Goal: Task Accomplishment & Management: Use online tool/utility

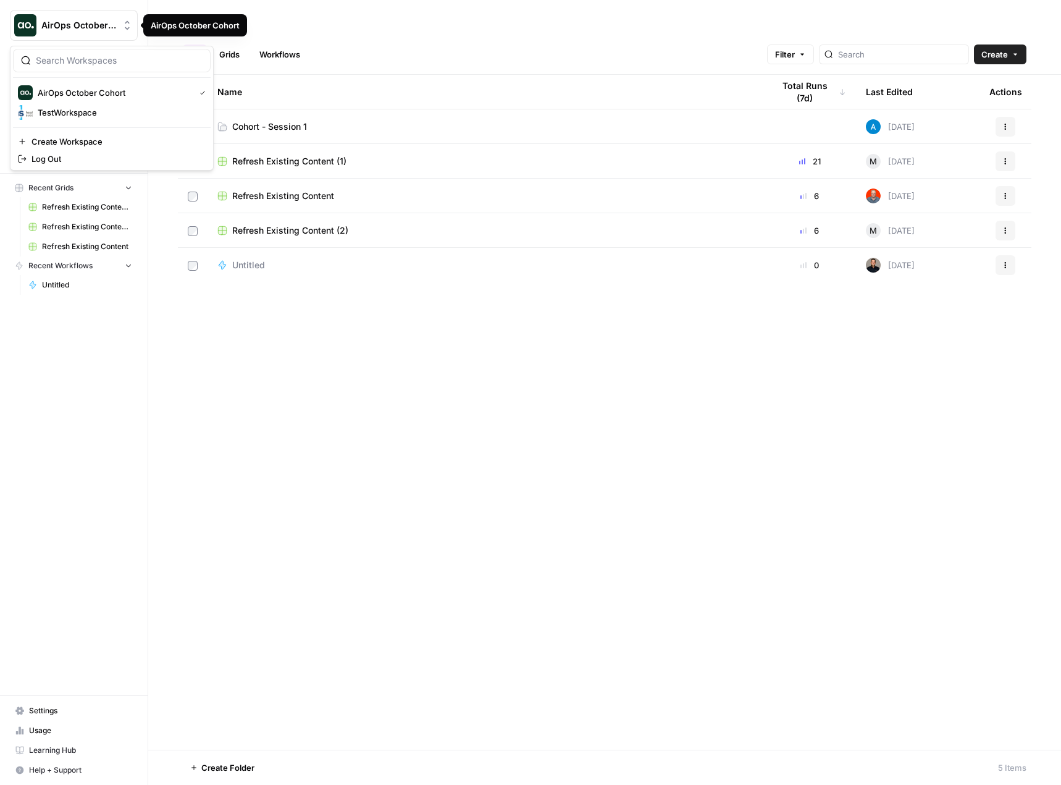
click at [127, 31] on icon "Workspace: AirOps October Cohort" at bounding box center [127, 25] width 12 height 12
click at [129, 267] on icon "button" at bounding box center [128, 265] width 9 height 9
click at [129, 267] on icon "button" at bounding box center [128, 265] width 3 height 5
click at [130, 188] on icon "button" at bounding box center [128, 187] width 9 height 9
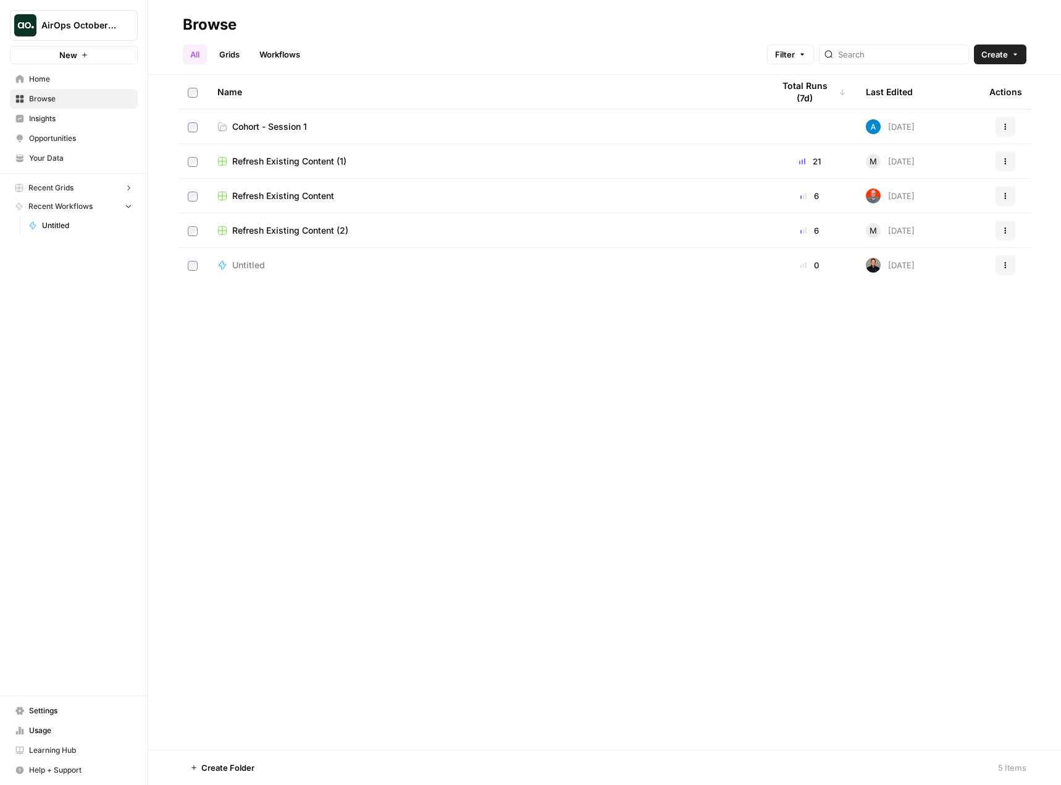
click at [130, 188] on icon "button" at bounding box center [128, 187] width 9 height 9
click at [122, 30] on icon "Workspace: AirOps October Cohort" at bounding box center [127, 25] width 12 height 12
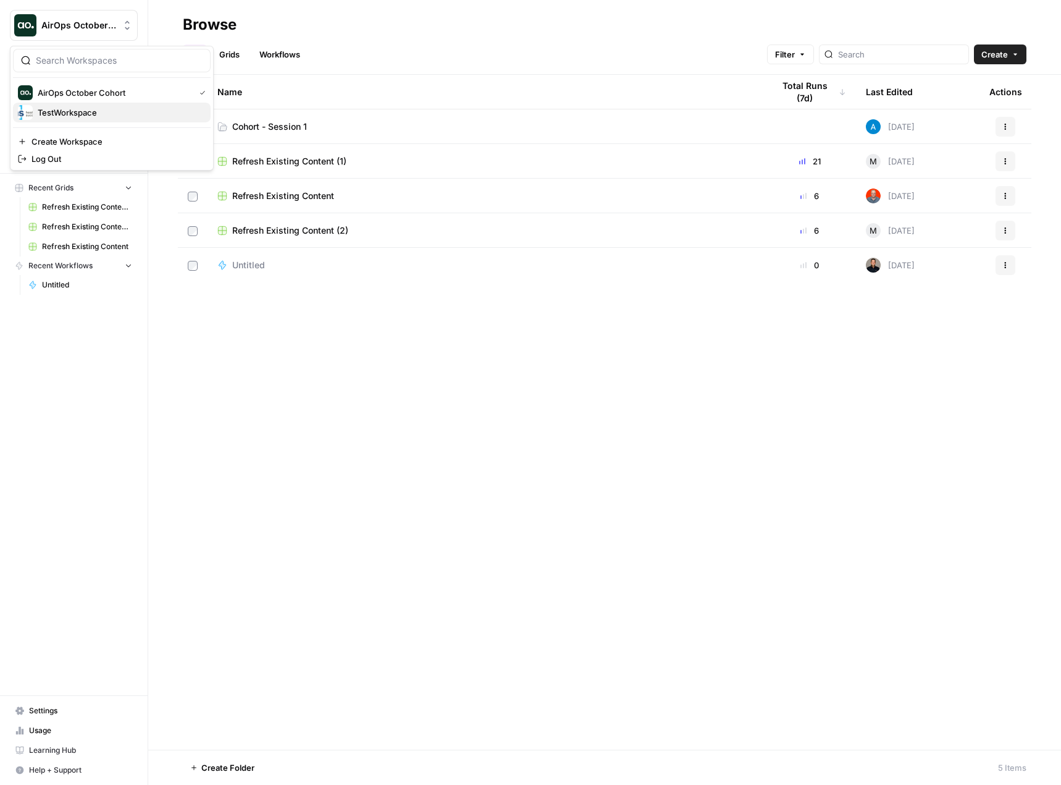
click at [85, 110] on span "TestWorkspace" at bounding box center [119, 112] width 163 height 12
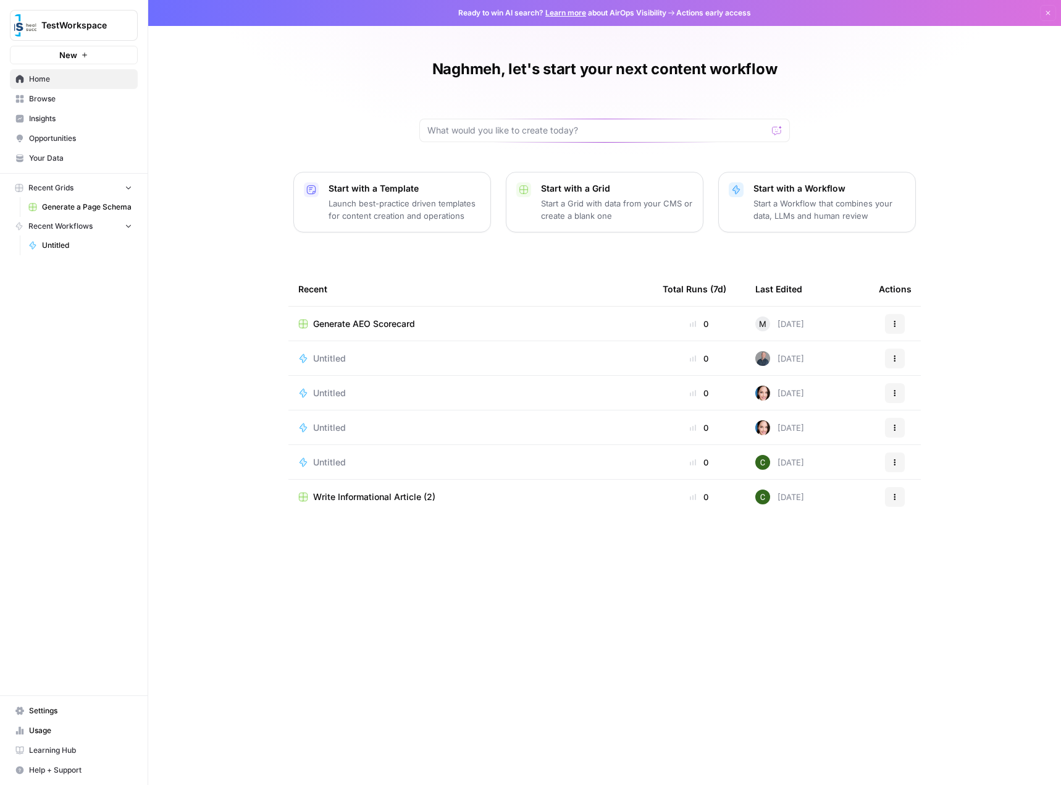
click at [129, 195] on button "Recent Grids" at bounding box center [74, 188] width 128 height 19
click at [125, 221] on icon "button" at bounding box center [128, 225] width 9 height 9
click at [125, 221] on button "Recent Workflows" at bounding box center [74, 226] width 128 height 19
click at [125, 29] on icon "Workspace: TestWorkspace" at bounding box center [127, 25] width 12 height 12
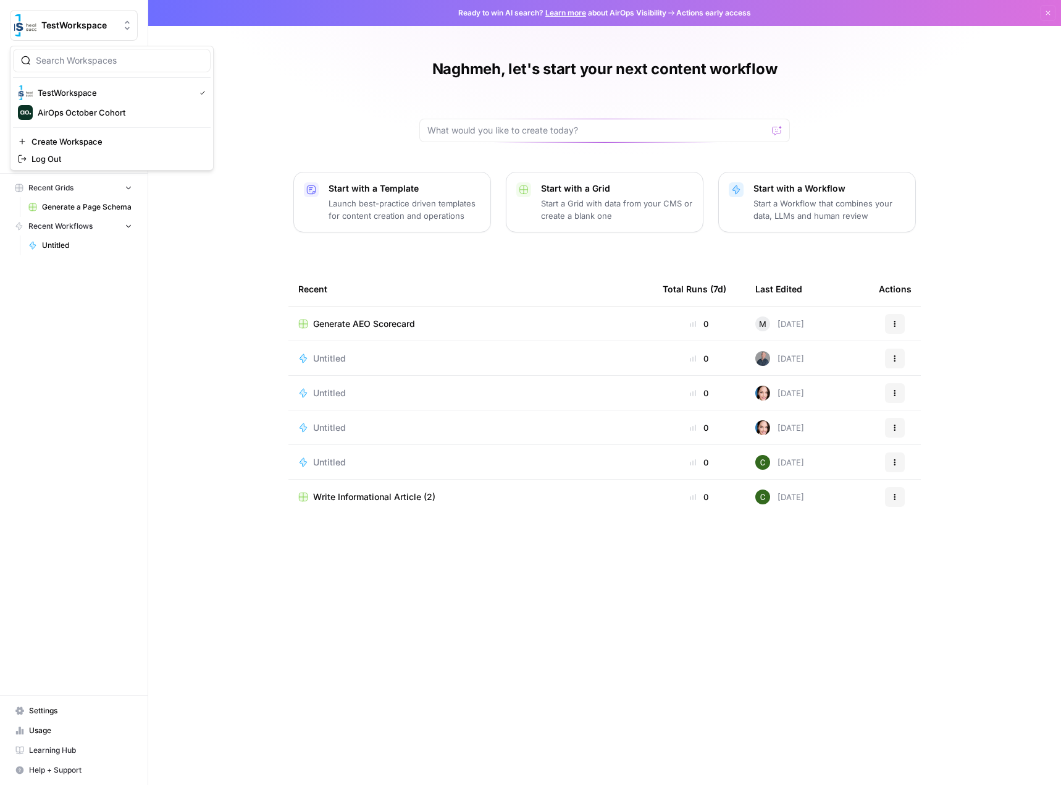
click at [125, 29] on icon "Workspace: TestWorkspace" at bounding box center [127, 25] width 12 height 12
click at [85, 49] on button "New" at bounding box center [74, 55] width 128 height 19
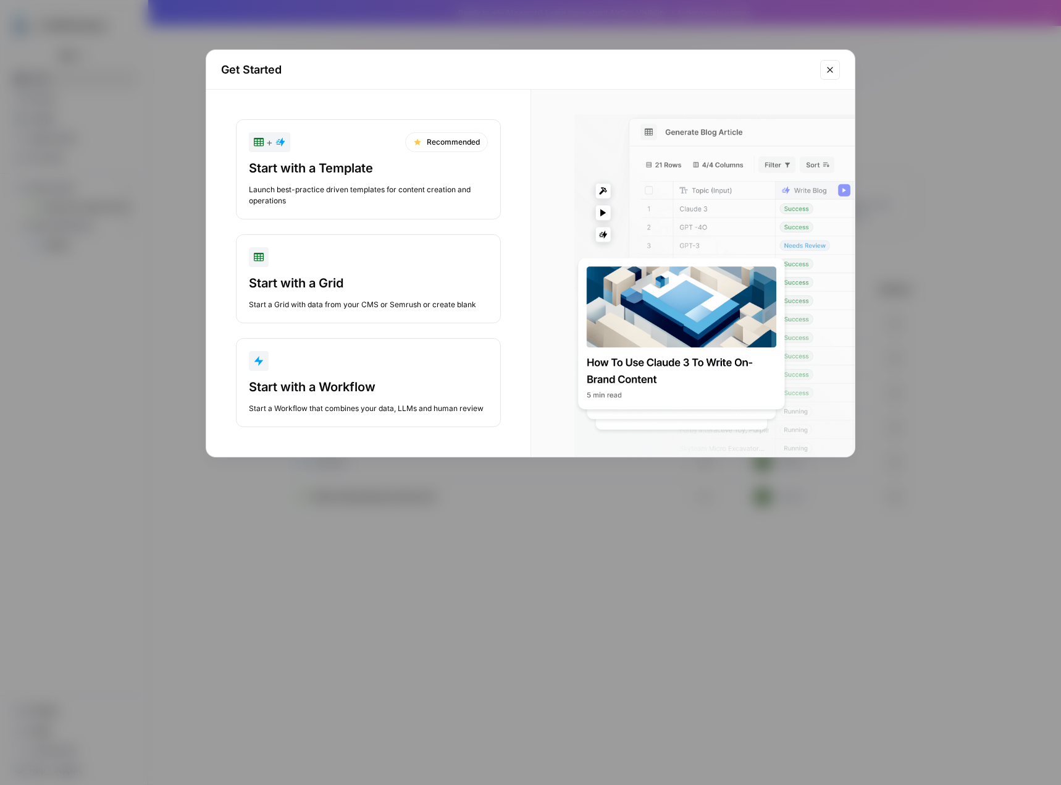
click at [830, 67] on icon "Close modal" at bounding box center [830, 70] width 10 height 10
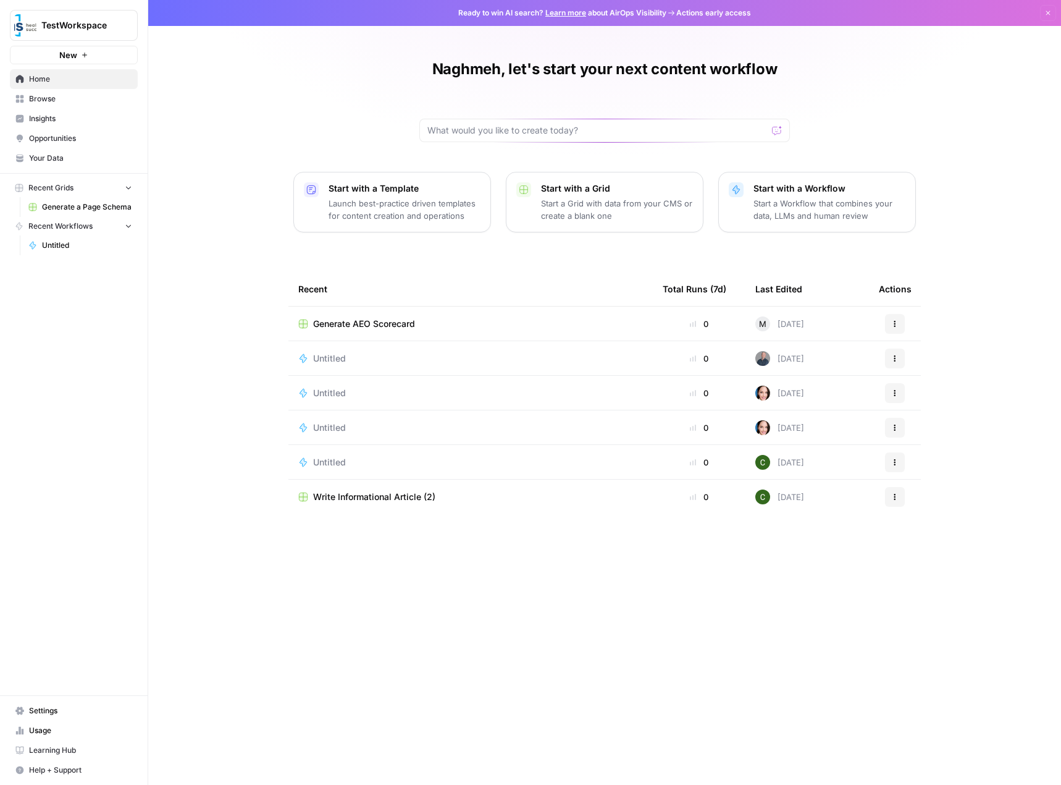
click at [128, 187] on icon "button" at bounding box center [128, 187] width 9 height 9
click at [130, 232] on button "Recent Workflows" at bounding box center [74, 226] width 128 height 19
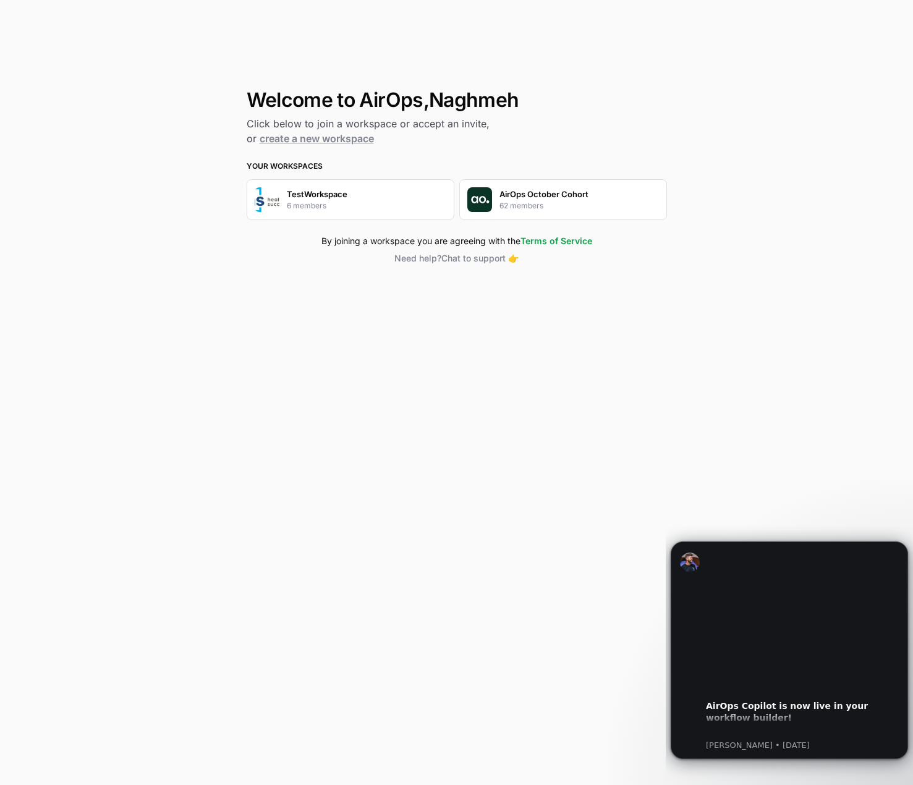
click at [583, 205] on div "AirOps October Cohort 62 members" at bounding box center [543, 199] width 89 height 23
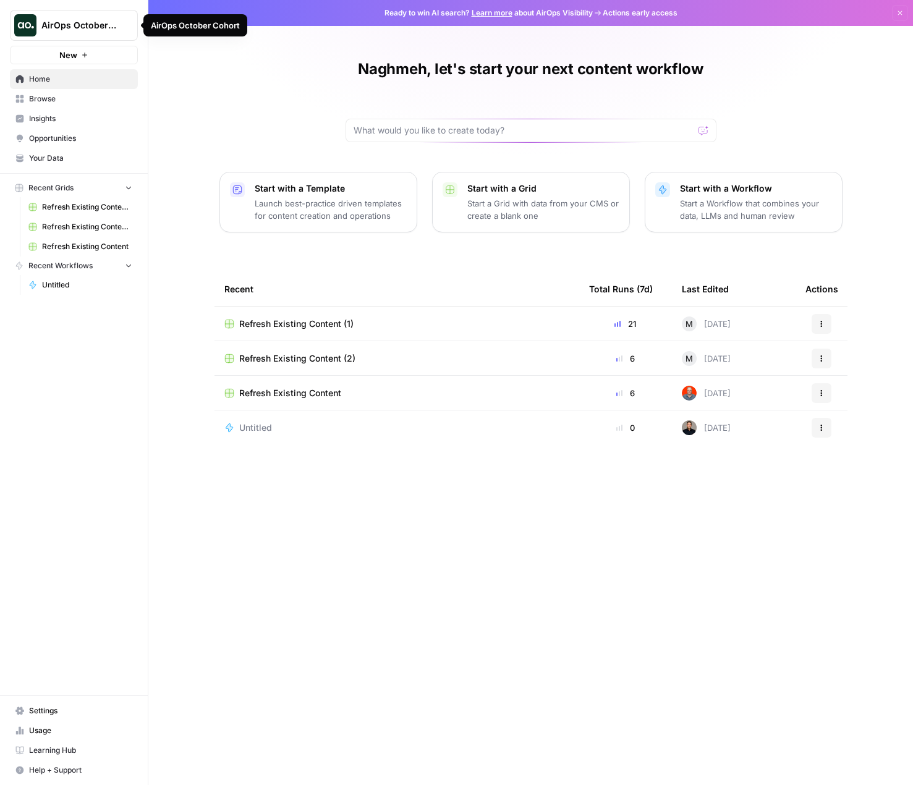
click at [126, 30] on icon "Workspace: AirOps October Cohort" at bounding box center [127, 25] width 12 height 12
click at [305, 80] on div "Naghmeh, let's start your next content workflow Start with a Template Launch be…" at bounding box center [530, 392] width 764 height 785
click at [129, 183] on icon "button" at bounding box center [128, 187] width 9 height 9
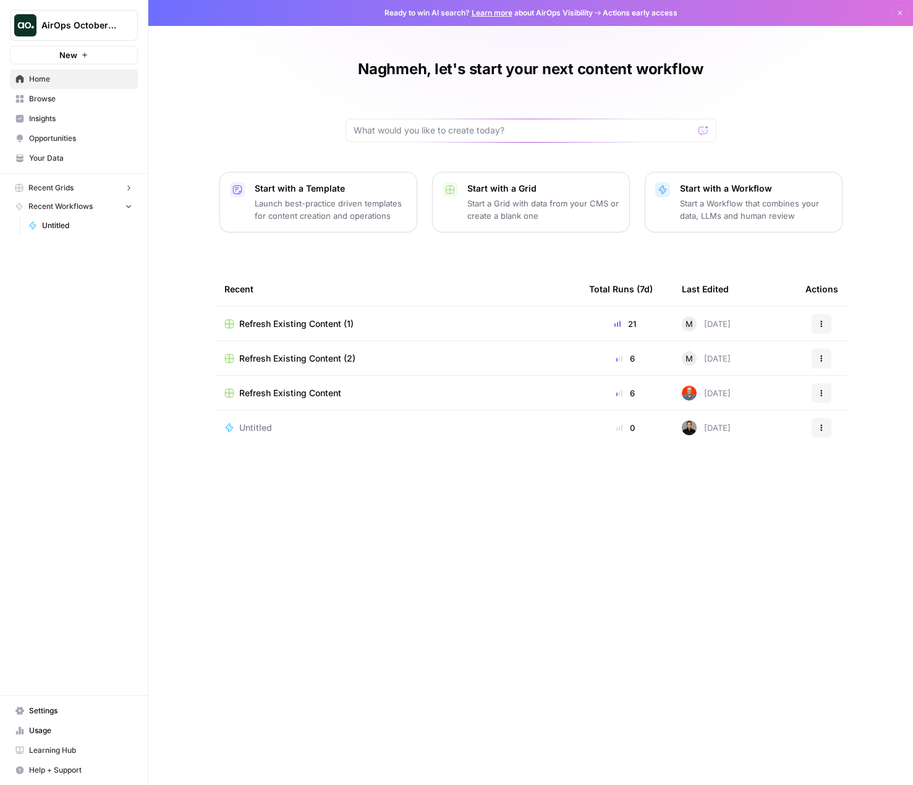
click at [129, 183] on icon "button" at bounding box center [128, 187] width 9 height 9
click at [129, 268] on icon "button" at bounding box center [128, 265] width 9 height 9
click at [129, 268] on icon "button" at bounding box center [128, 265] width 3 height 5
click at [74, 98] on span "Browse" at bounding box center [80, 98] width 103 height 11
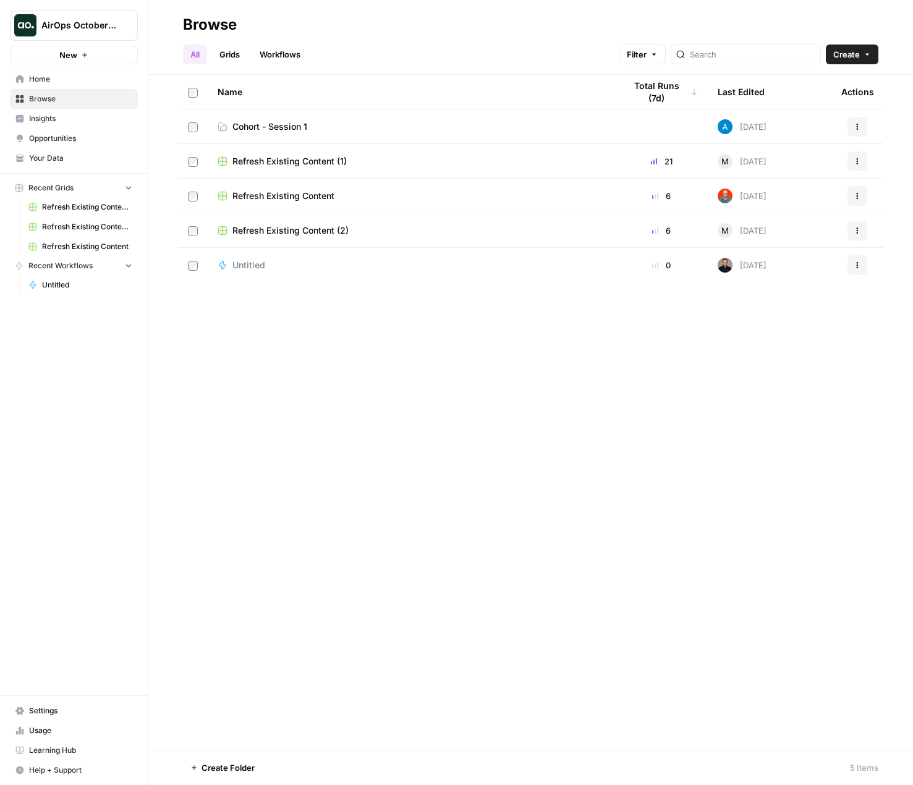
click at [283, 128] on span "Cohort - Session 1" at bounding box center [269, 126] width 75 height 12
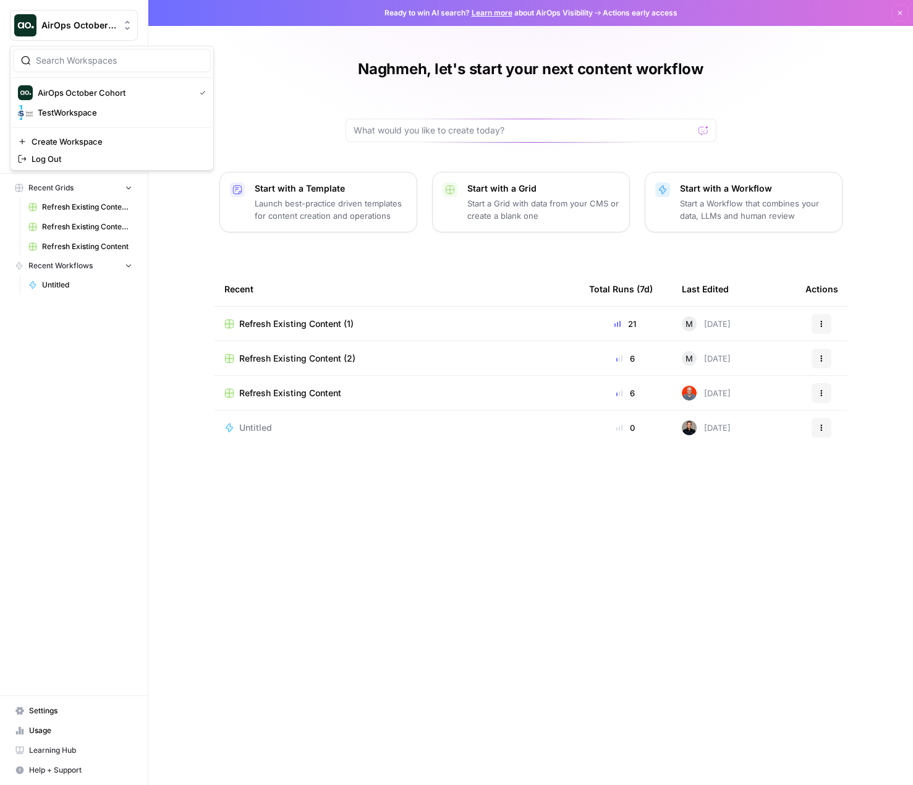
click at [85, 22] on span "AirOps October Cohort" at bounding box center [78, 25] width 75 height 12
click at [81, 110] on span "TestWorkspace" at bounding box center [119, 112] width 163 height 12
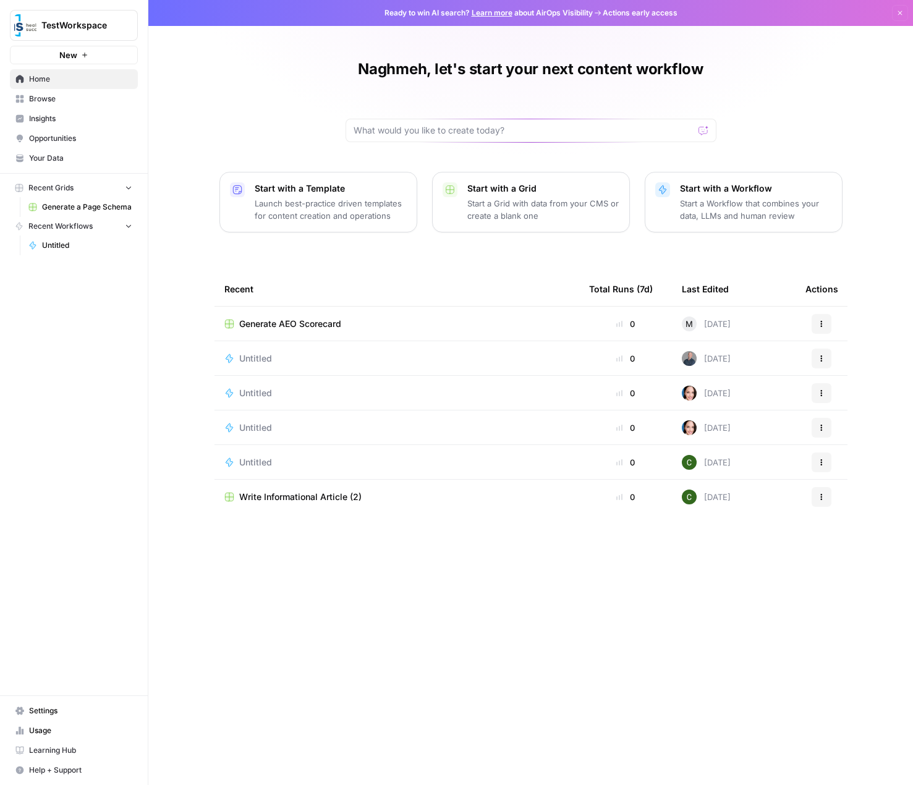
click at [108, 22] on span "TestWorkspace" at bounding box center [78, 25] width 75 height 12
click at [100, 111] on span "AirOps October Cohort" at bounding box center [119, 112] width 163 height 12
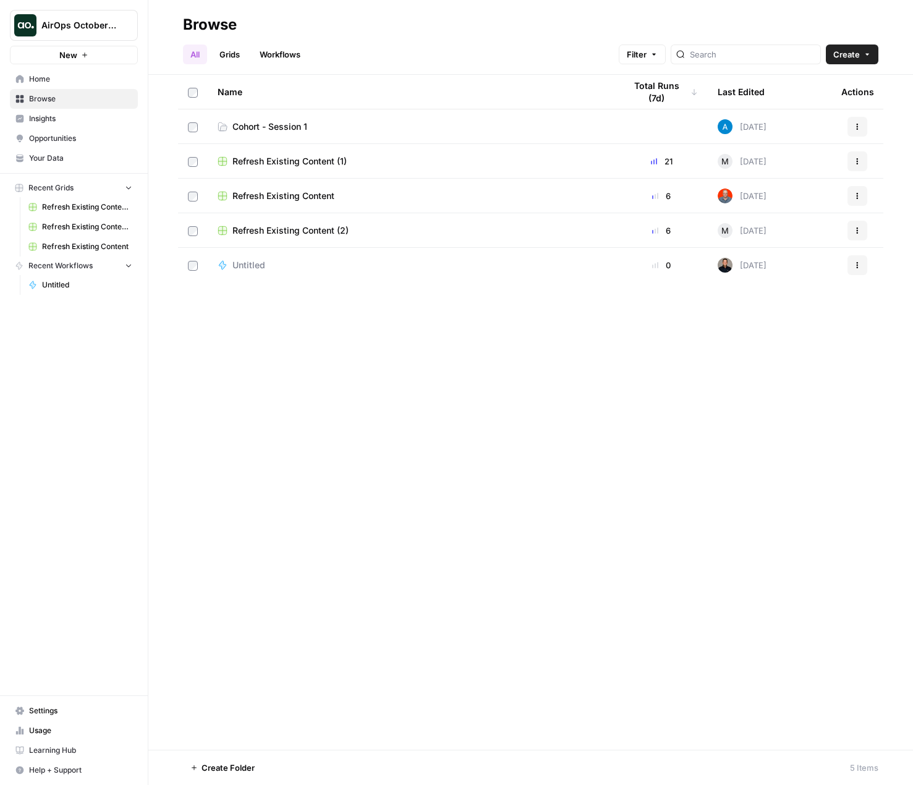
click at [242, 52] on link "Grids" at bounding box center [229, 54] width 35 height 20
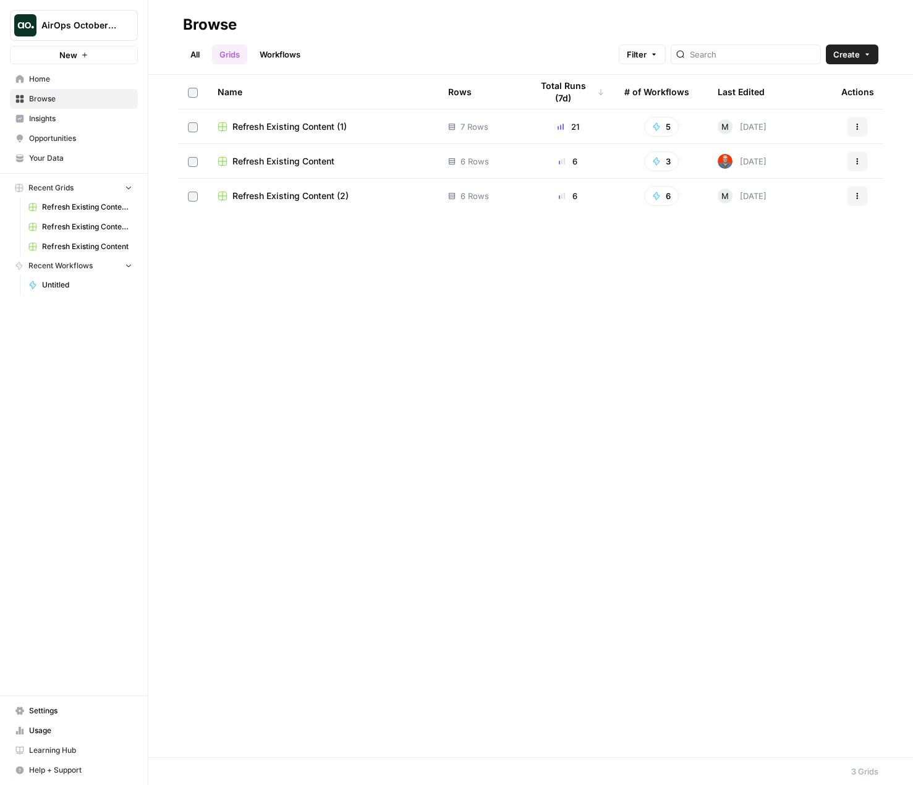
click at [284, 54] on link "Workflows" at bounding box center [280, 54] width 56 height 20
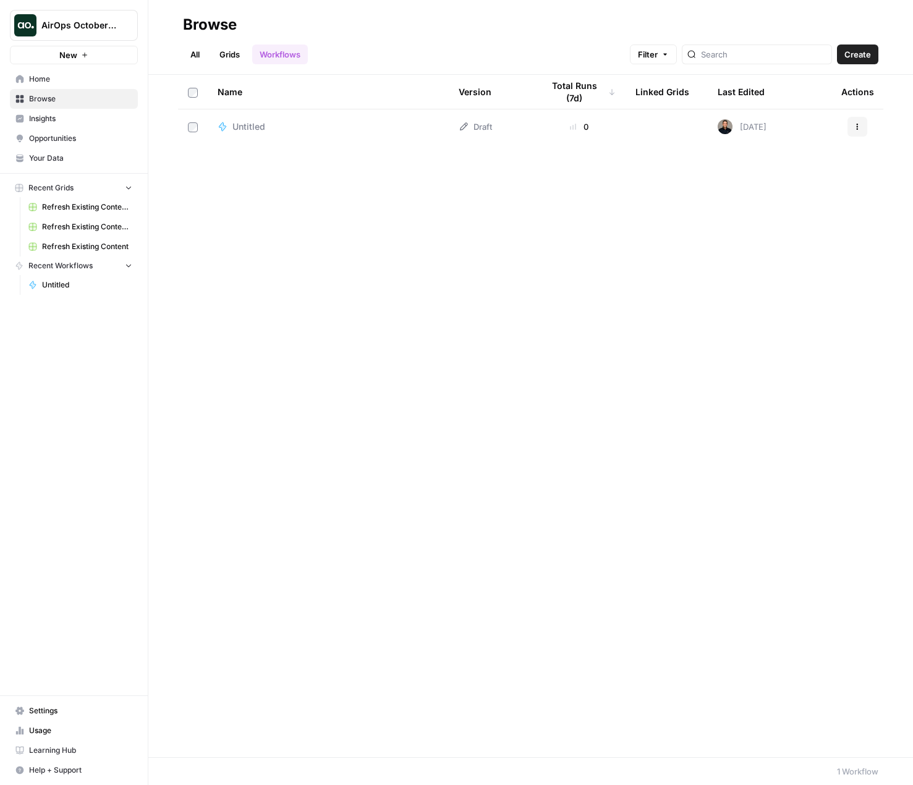
click at [194, 52] on link "All" at bounding box center [195, 54] width 24 height 20
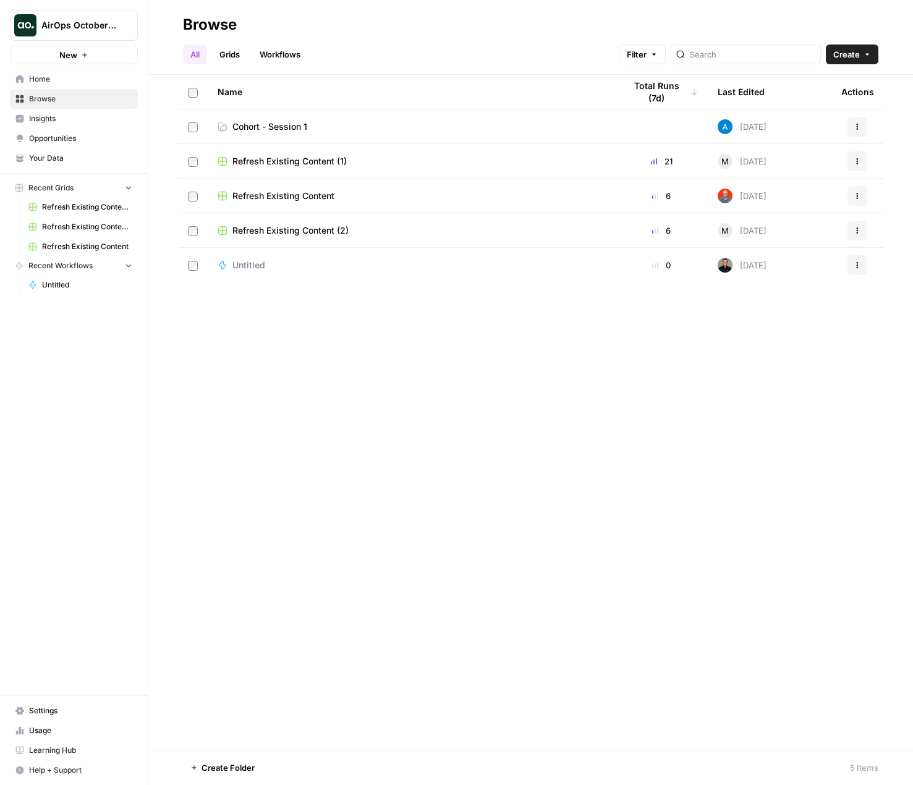
click at [265, 124] on span "Cohort - Session 1" at bounding box center [269, 126] width 75 height 12
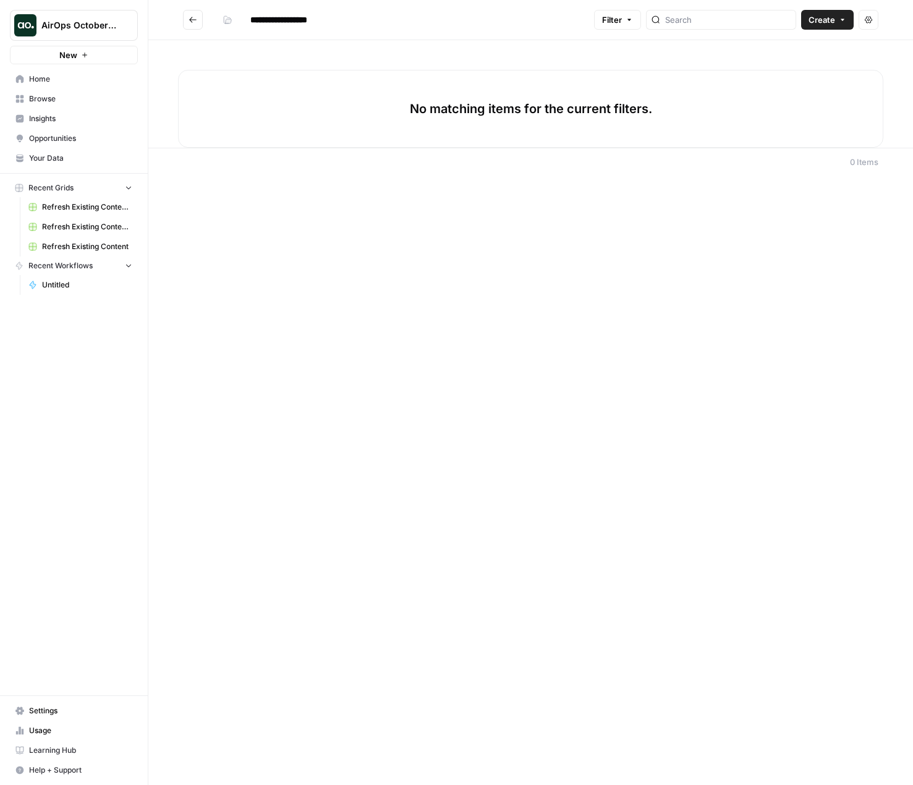
click at [200, 22] on button "Go back" at bounding box center [193, 20] width 20 height 20
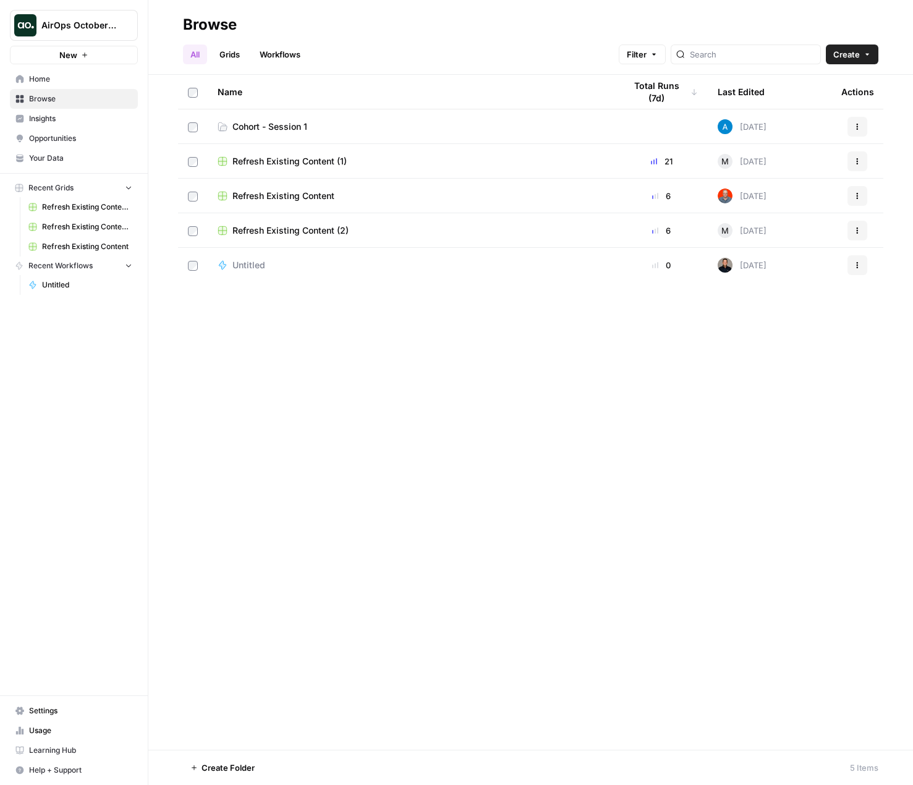
click at [70, 714] on span "Settings" at bounding box center [80, 710] width 103 height 11
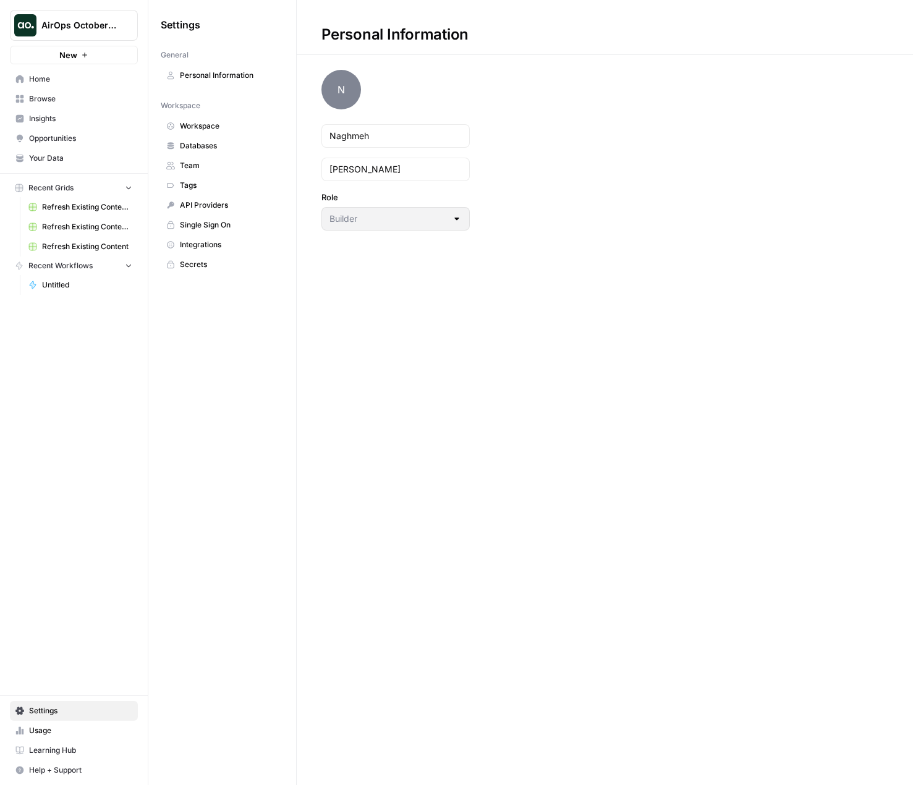
click at [205, 243] on span "Integrations" at bounding box center [229, 244] width 98 height 11
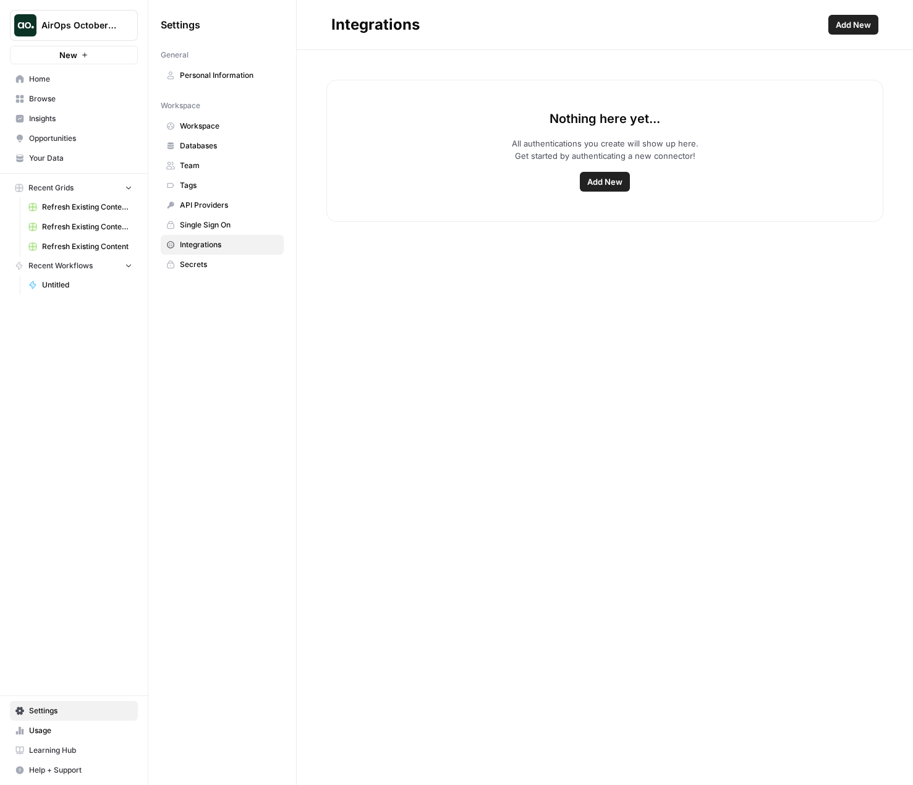
click at [850, 23] on span "Add New" at bounding box center [852, 25] width 35 height 12
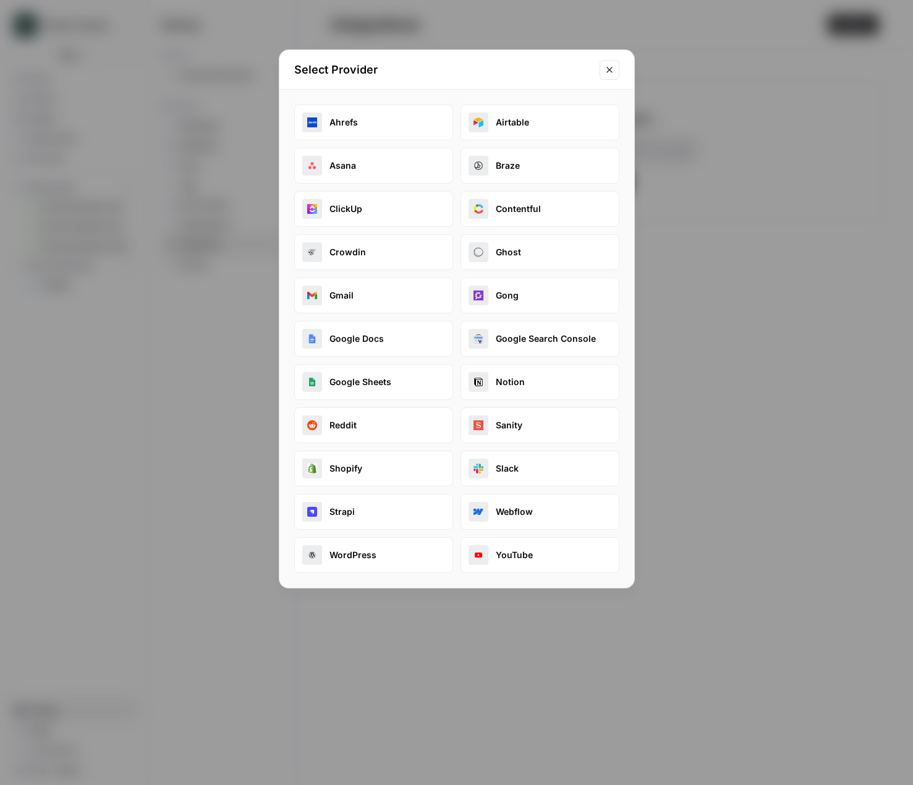
click at [614, 67] on icon "Close modal" at bounding box center [609, 70] width 10 height 10
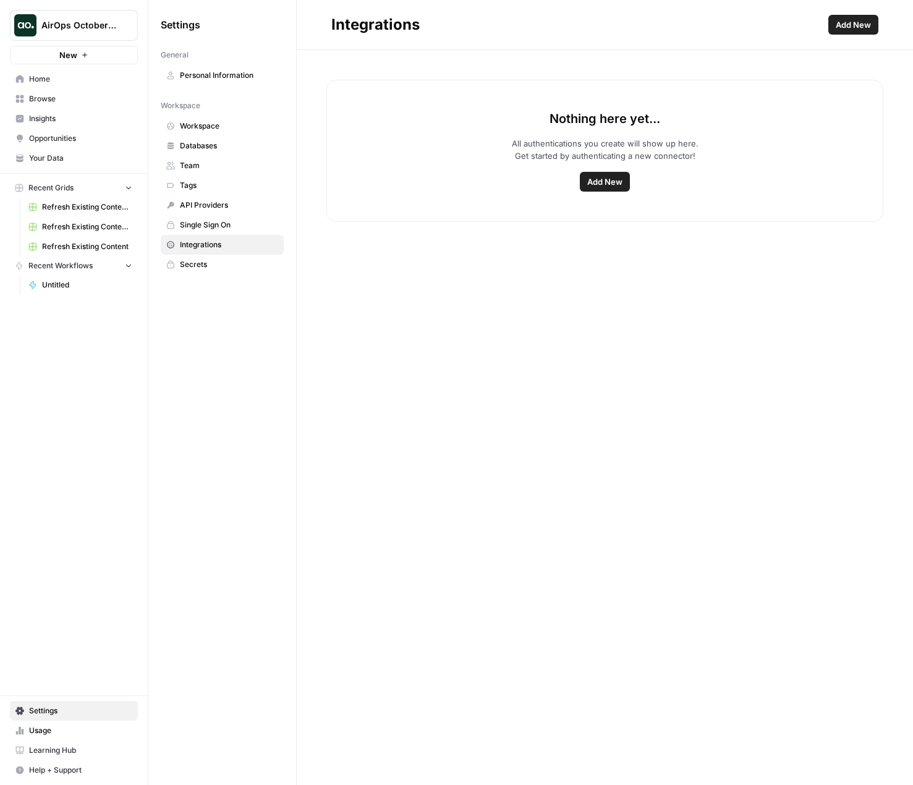
click at [77, 713] on span "Settings" at bounding box center [80, 710] width 103 height 11
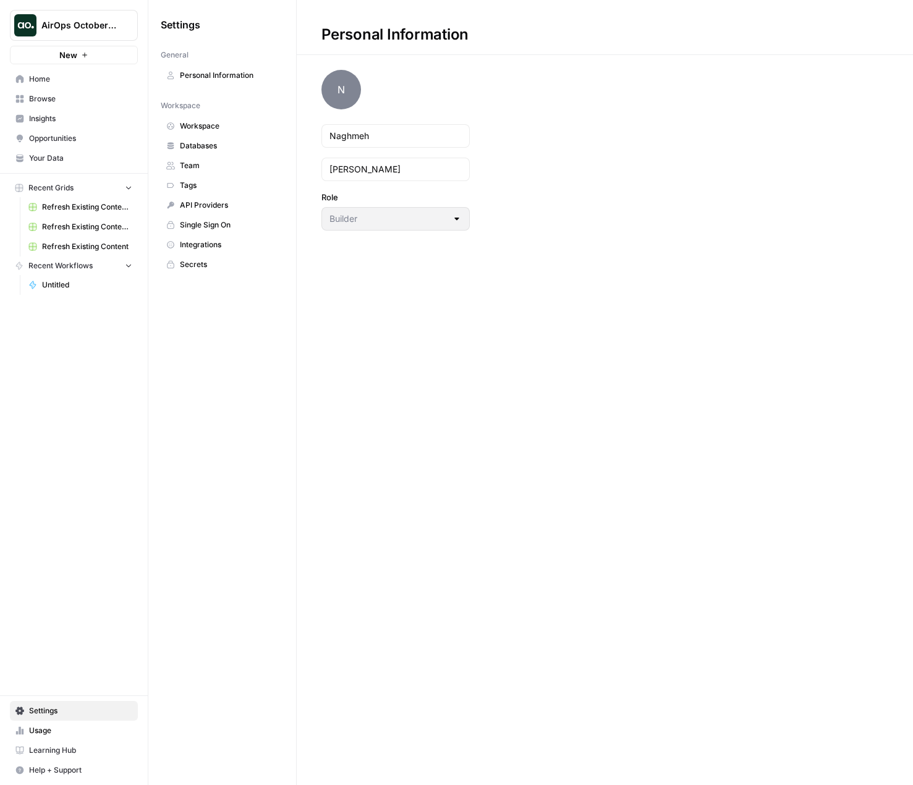
click at [226, 245] on span "Integrations" at bounding box center [229, 244] width 98 height 11
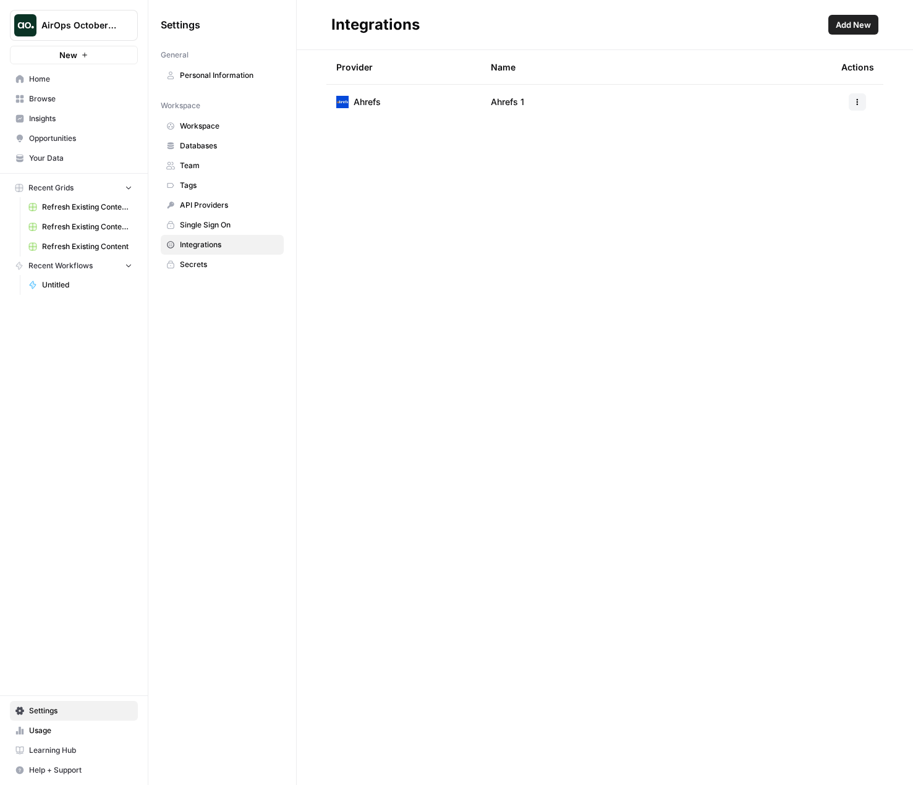
click at [859, 96] on button "button" at bounding box center [856, 101] width 17 height 17
click at [821, 177] on span "Delete" at bounding box center [831, 175] width 40 height 12
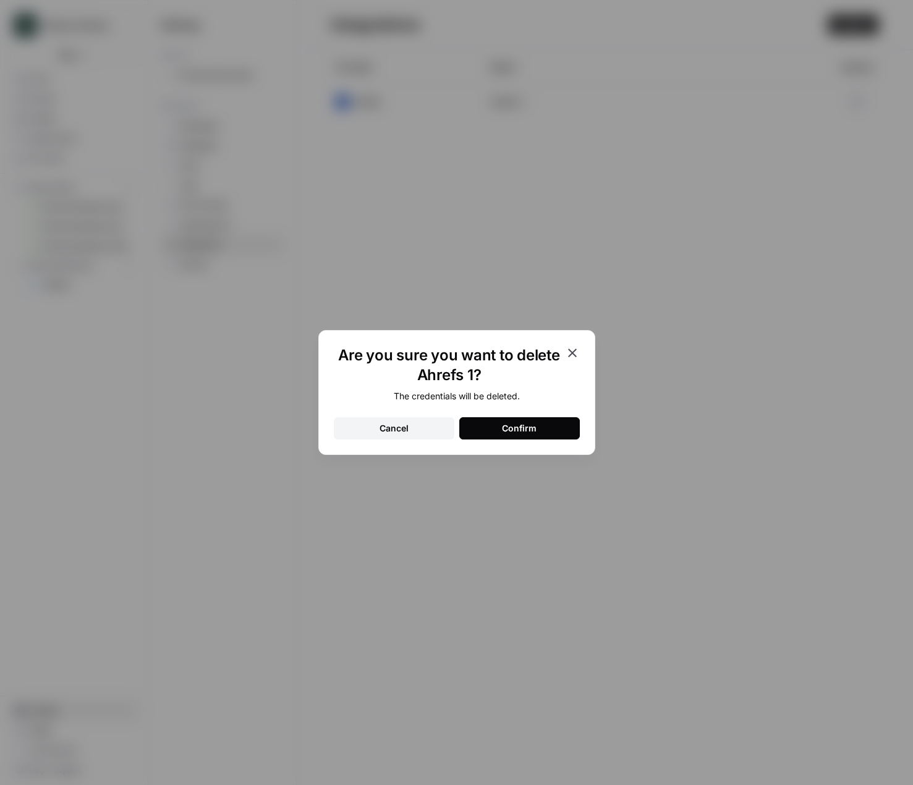
click at [573, 353] on icon "button" at bounding box center [572, 352] width 15 height 15
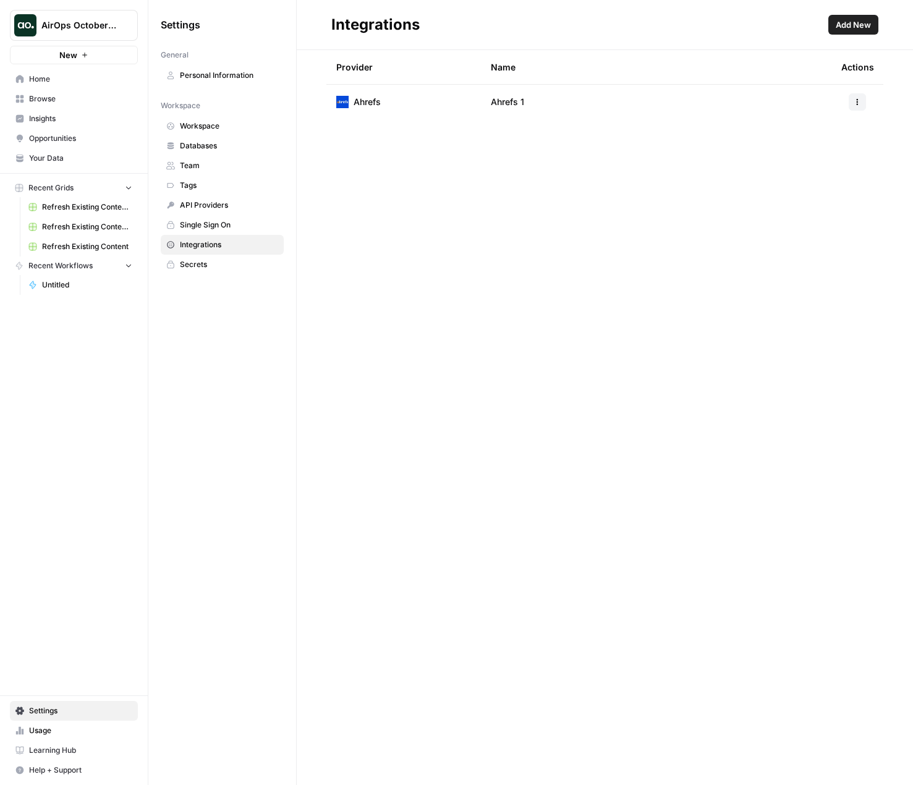
click at [861, 103] on button "button" at bounding box center [856, 101] width 17 height 17
click at [822, 175] on span "Delete" at bounding box center [831, 175] width 40 height 12
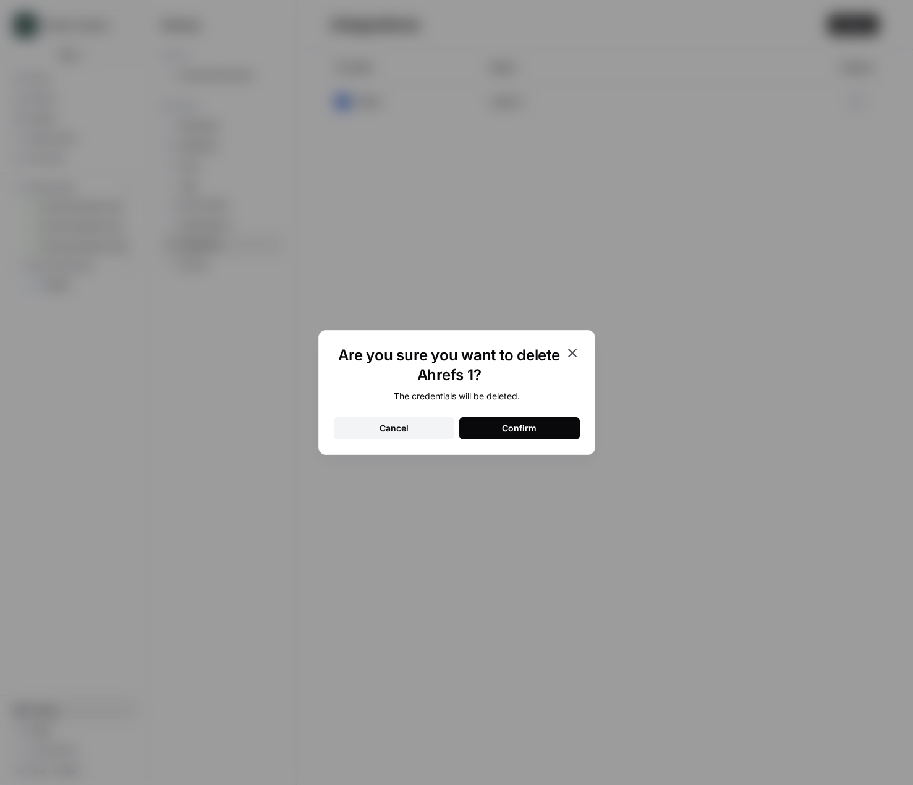
click at [515, 428] on div "Confirm" at bounding box center [519, 428] width 35 height 12
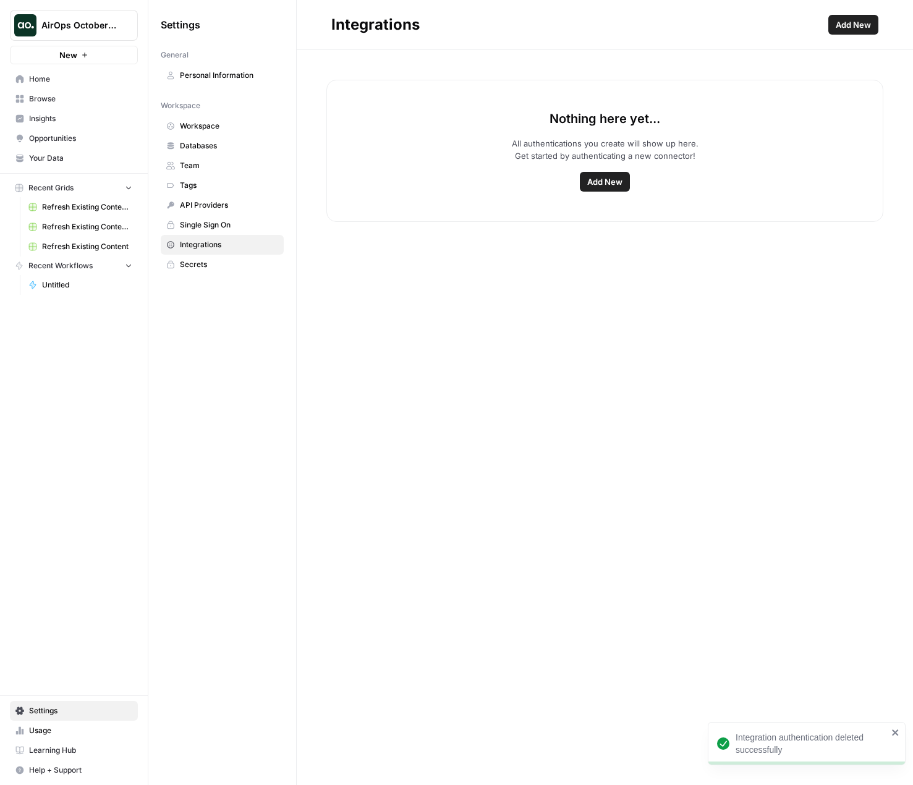
click at [209, 246] on span "Integrations" at bounding box center [229, 244] width 98 height 11
click at [69, 749] on span "Learning Hub" at bounding box center [80, 749] width 103 height 11
click at [77, 159] on span "Your Data" at bounding box center [80, 158] width 103 height 11
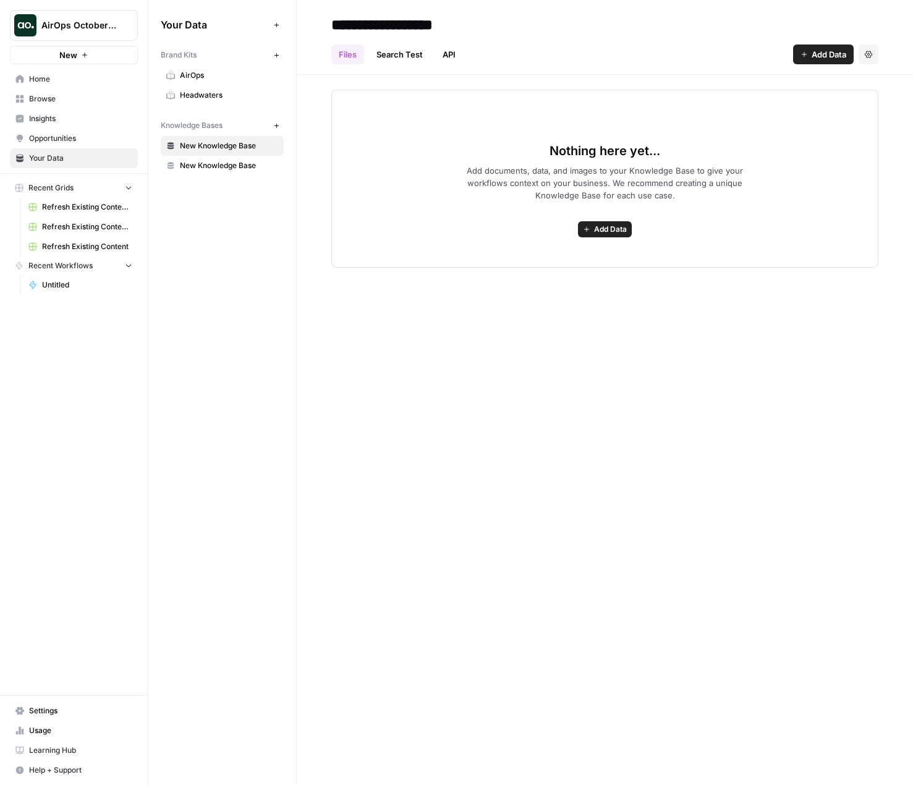
click at [73, 95] on span "Browse" at bounding box center [80, 98] width 103 height 11
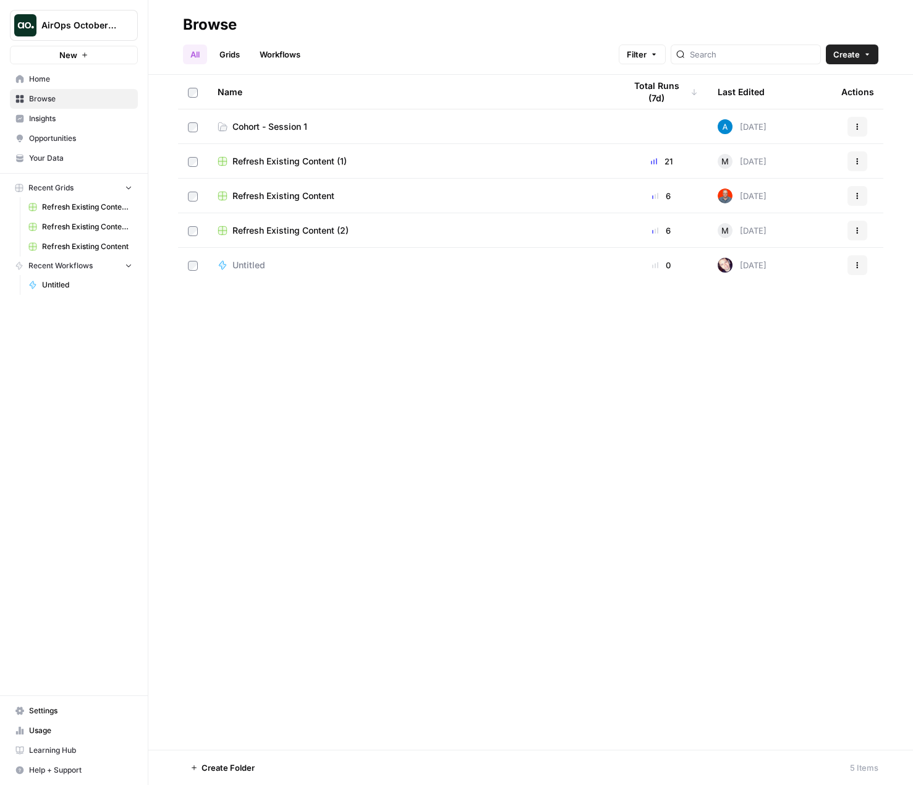
click at [276, 128] on span "Cohort - Session 1" at bounding box center [269, 126] width 75 height 12
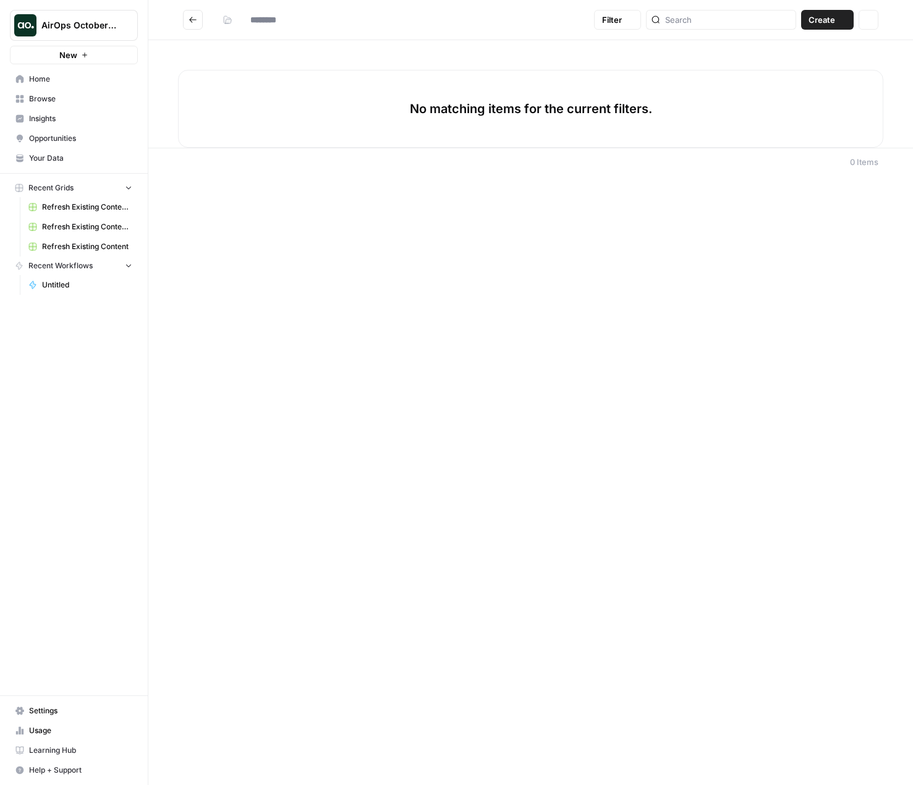
type input "**********"
click at [837, 22] on button "Create" at bounding box center [827, 20] width 53 height 20
click at [806, 64] on span "Workflow" at bounding box center [803, 66] width 69 height 12
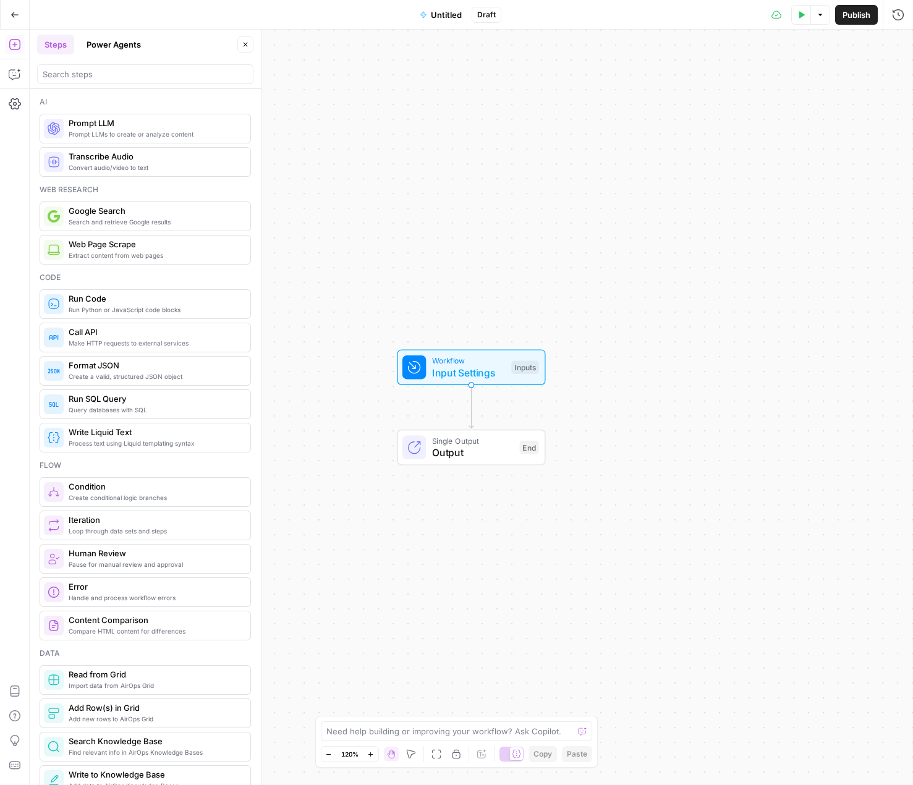
click at [14, 12] on icon "button" at bounding box center [15, 15] width 9 height 9
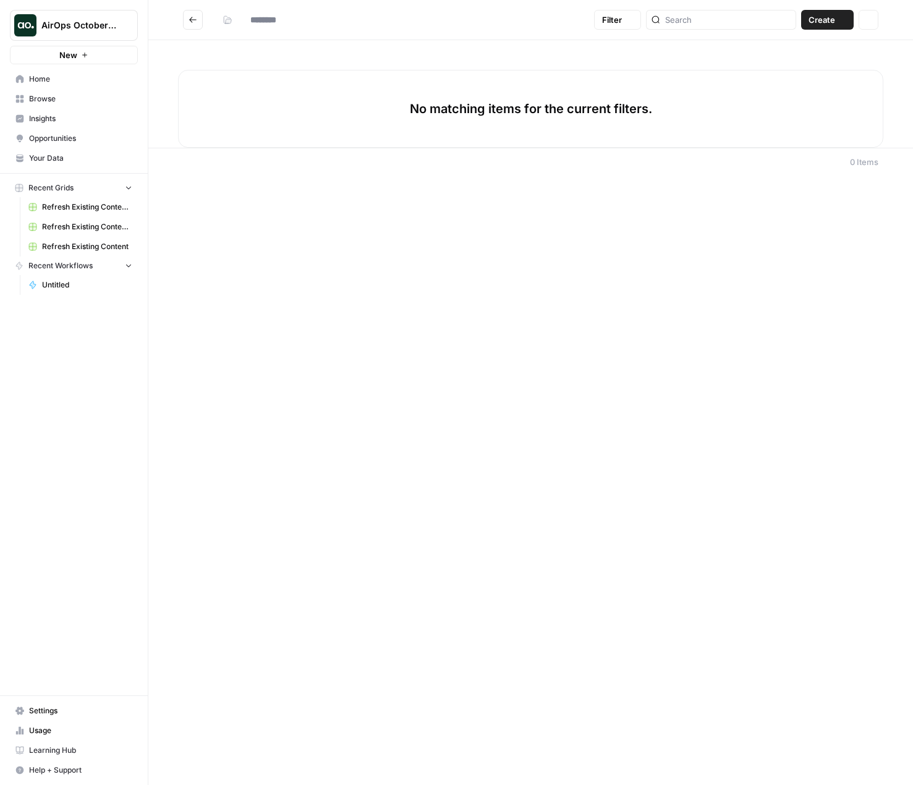
type input "**********"
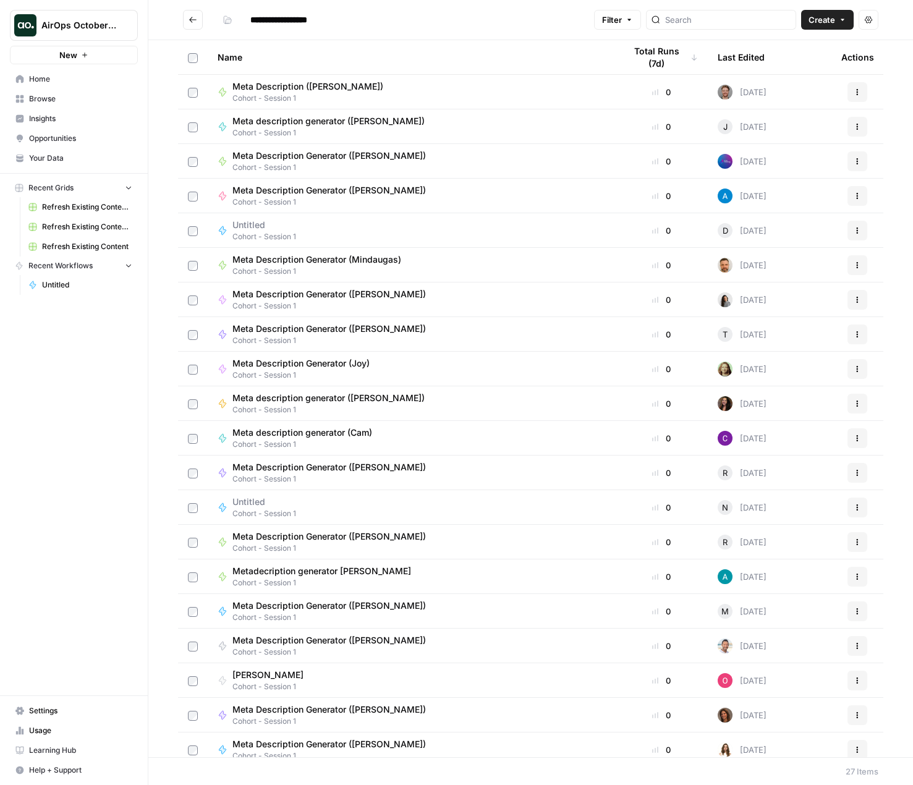
click at [822, 21] on span "Create" at bounding box center [821, 20] width 27 height 12
click at [792, 69] on span "Workflow" at bounding box center [803, 66] width 69 height 12
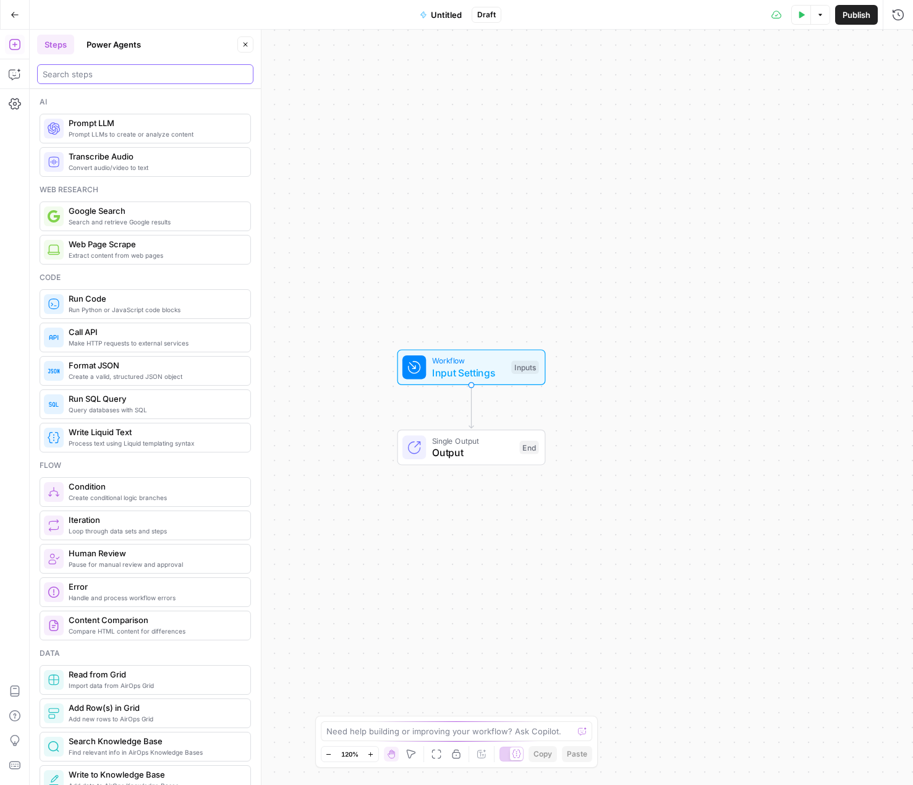
click at [122, 77] on input "search" at bounding box center [145, 74] width 205 height 12
click at [446, 14] on span "Untitled" at bounding box center [446, 15] width 31 height 12
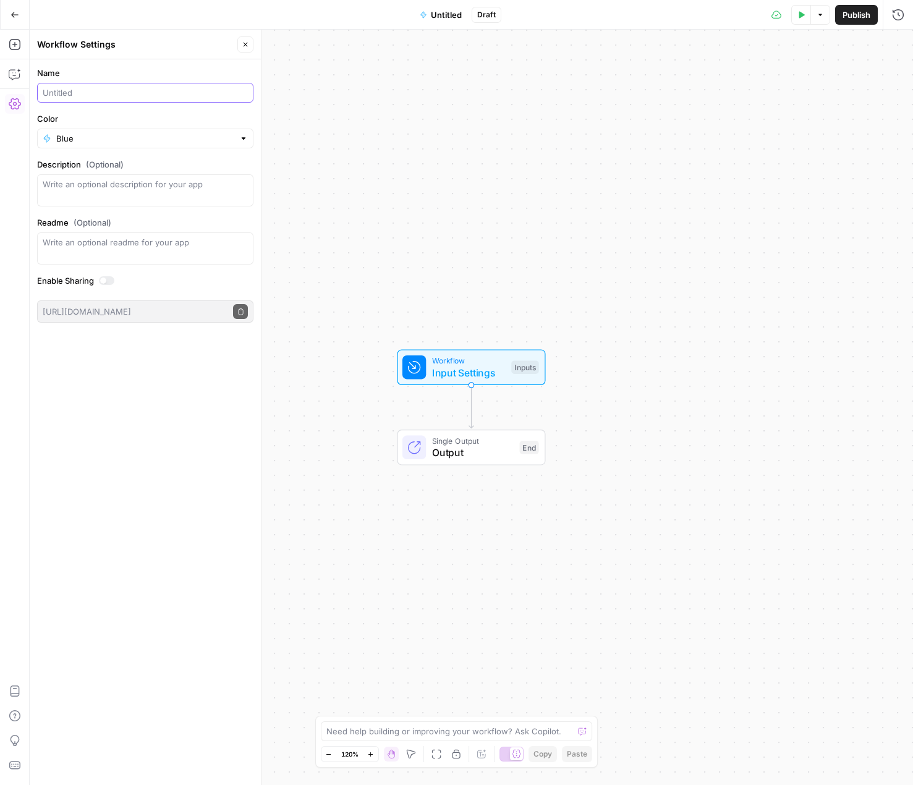
click at [83, 94] on input "Name" at bounding box center [145, 92] width 205 height 12
type input "Meta Description Generator (Naghmeh)"
click at [139, 139] on input "Color" at bounding box center [145, 138] width 178 height 12
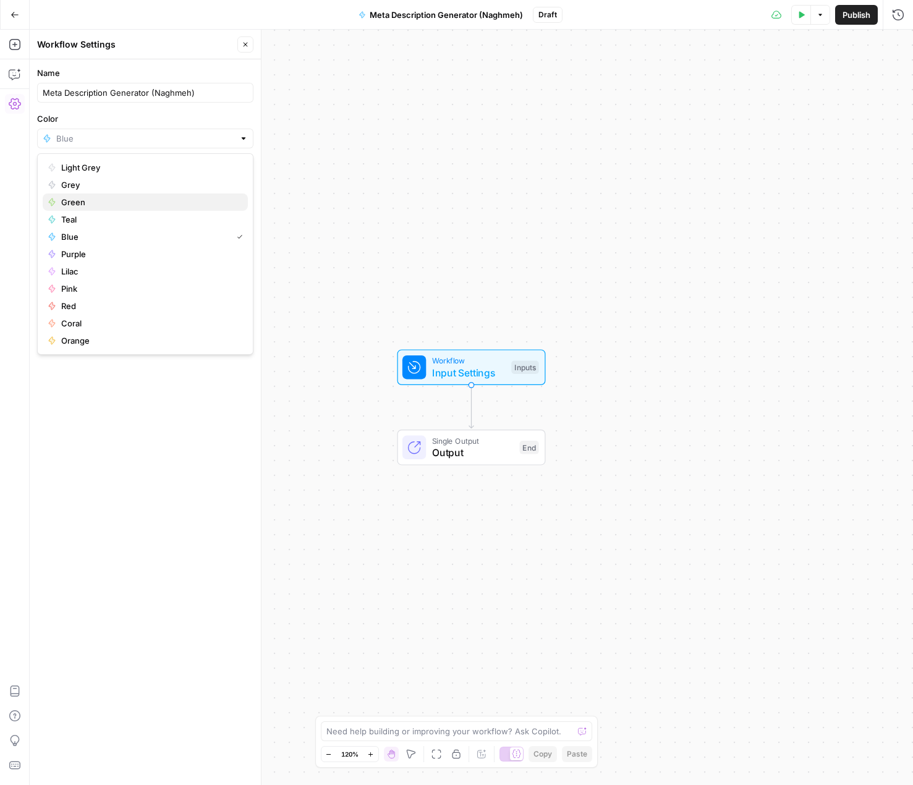
click at [117, 199] on span "Green" at bounding box center [149, 202] width 177 height 12
type input "Green"
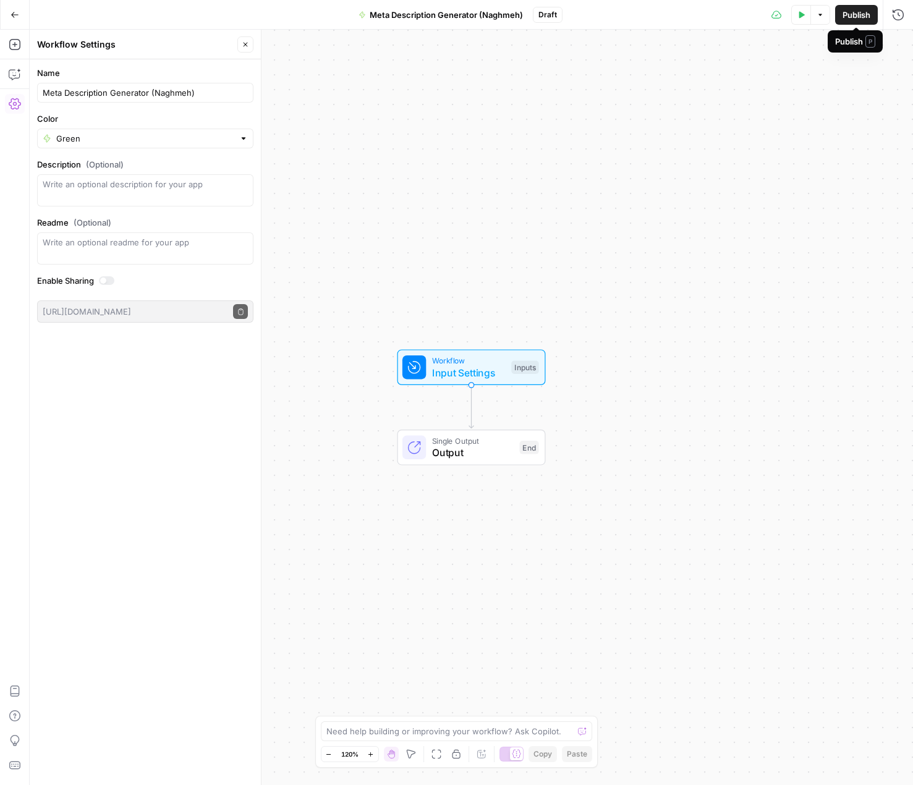
click at [857, 15] on span "Publish" at bounding box center [856, 15] width 28 height 12
click at [450, 371] on span "Input Settings" at bounding box center [469, 372] width 74 height 15
click at [796, 85] on icon "button" at bounding box center [798, 83] width 7 height 7
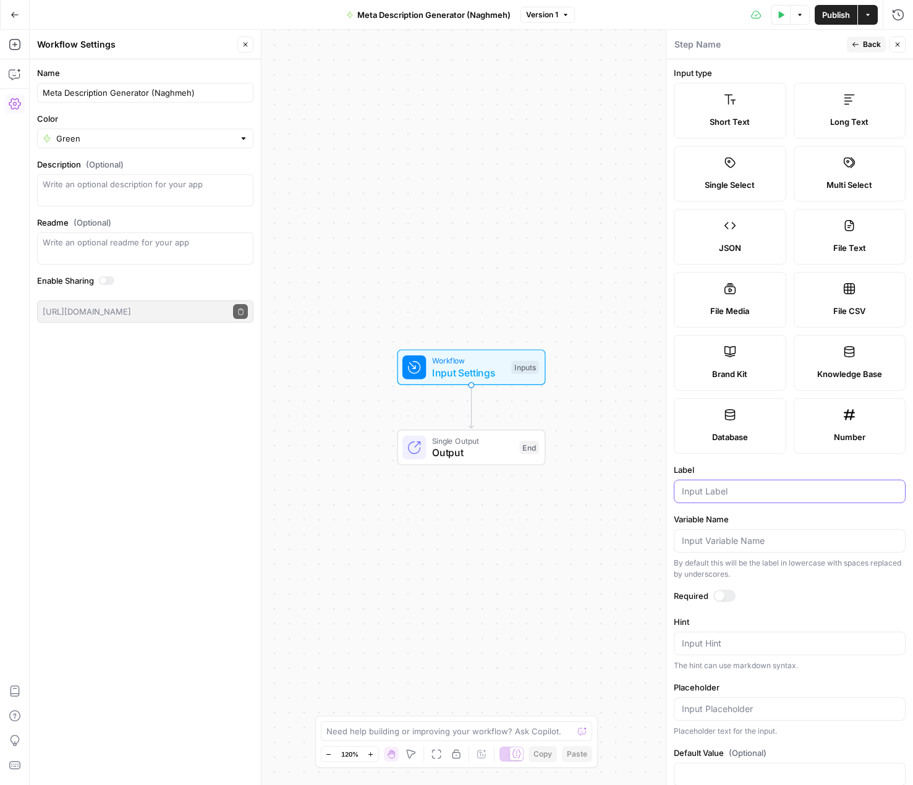
click at [717, 489] on input "Label" at bounding box center [789, 491] width 216 height 12
type input "Blog URL"
click at [721, 599] on div at bounding box center [719, 596] width 10 height 10
click at [865, 46] on span "Back" at bounding box center [871, 44] width 18 height 11
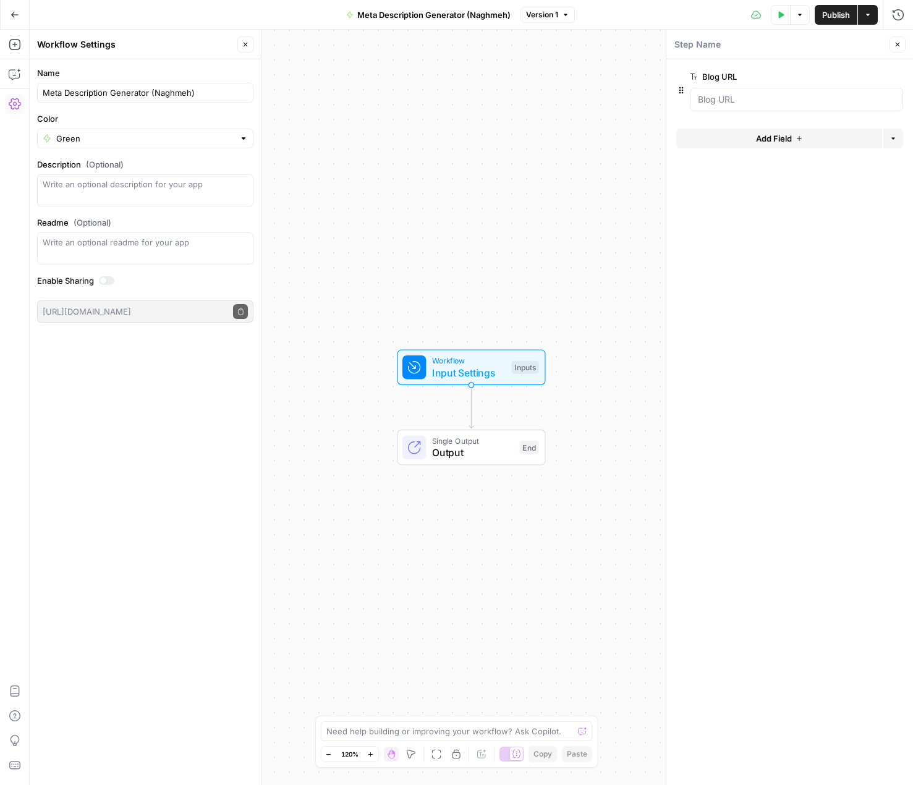
click at [785, 138] on span "Add Field" at bounding box center [774, 138] width 36 height 12
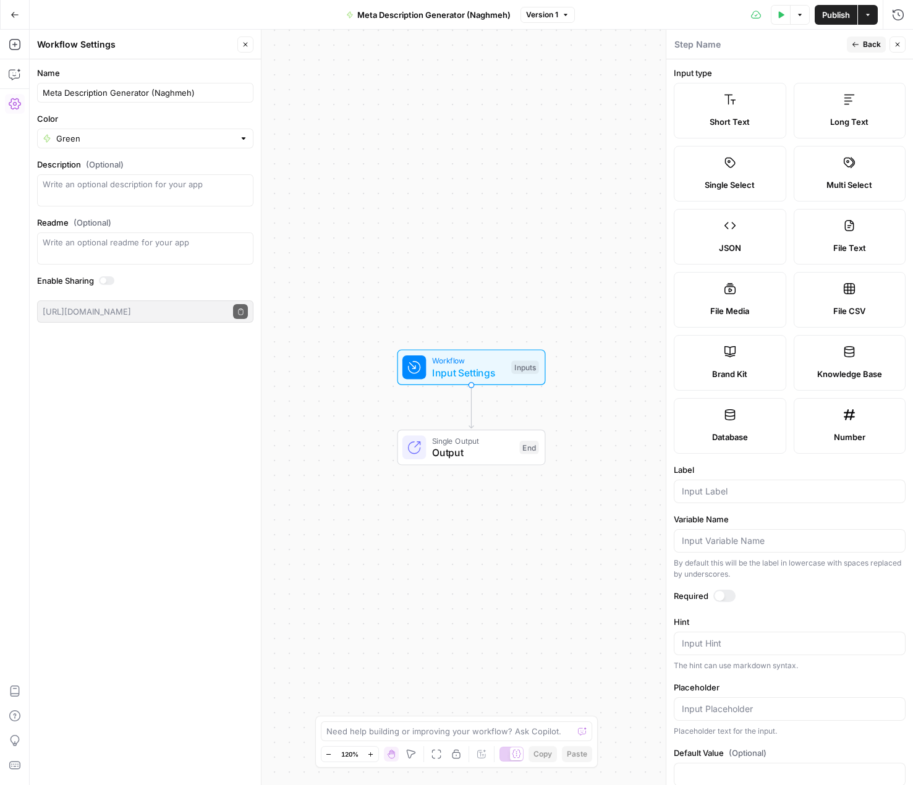
click at [723, 357] on icon at bounding box center [729, 351] width 12 height 12
type input "Brand Kit"
type input "brand_kit"
click at [717, 596] on div at bounding box center [719, 596] width 10 height 10
click at [864, 41] on span "Back" at bounding box center [871, 44] width 18 height 11
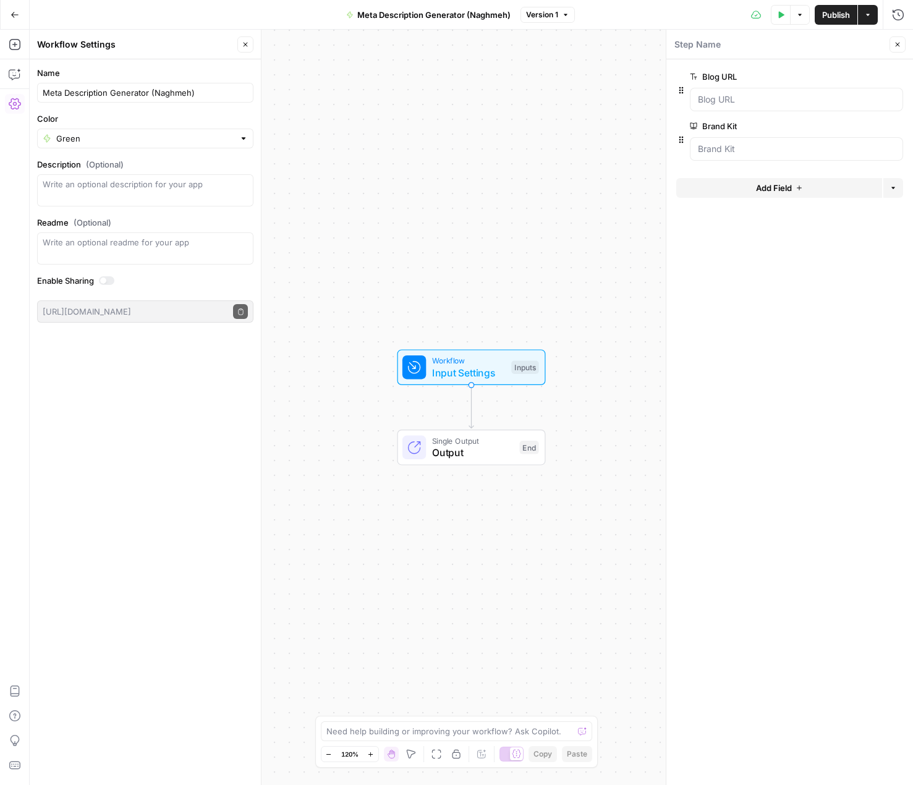
click at [896, 43] on icon "button" at bounding box center [897, 45] width 4 height 4
click at [780, 19] on button "Test Data" at bounding box center [780, 15] width 20 height 20
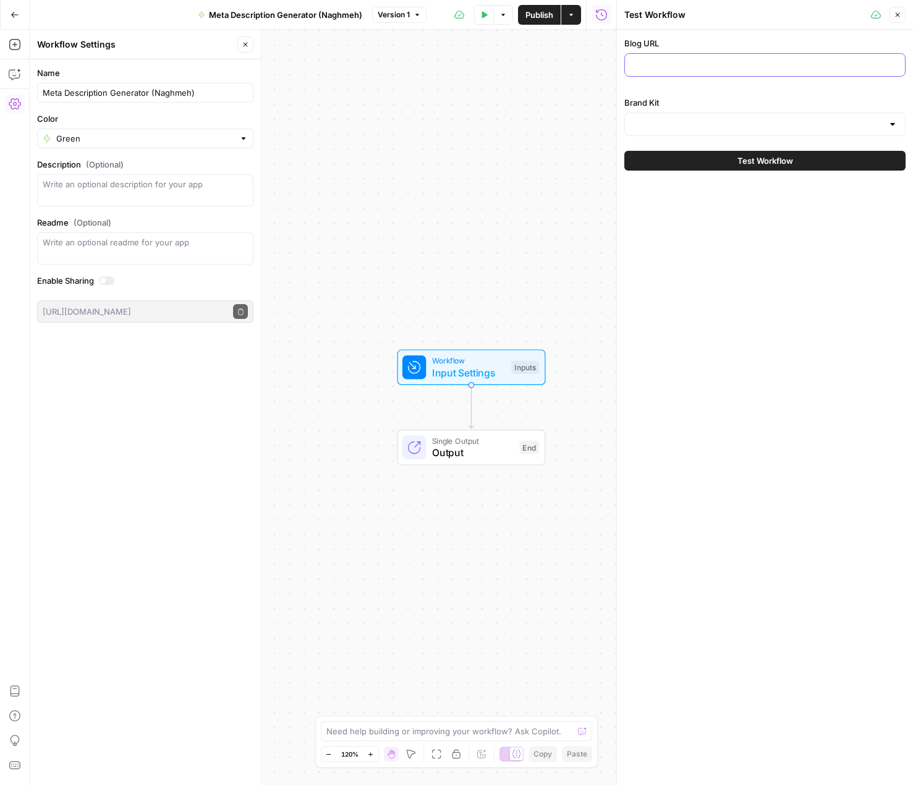
click at [763, 61] on input "Blog URL" at bounding box center [764, 65] width 265 height 12
click at [779, 122] on input "Brand Kit" at bounding box center [757, 124] width 250 height 12
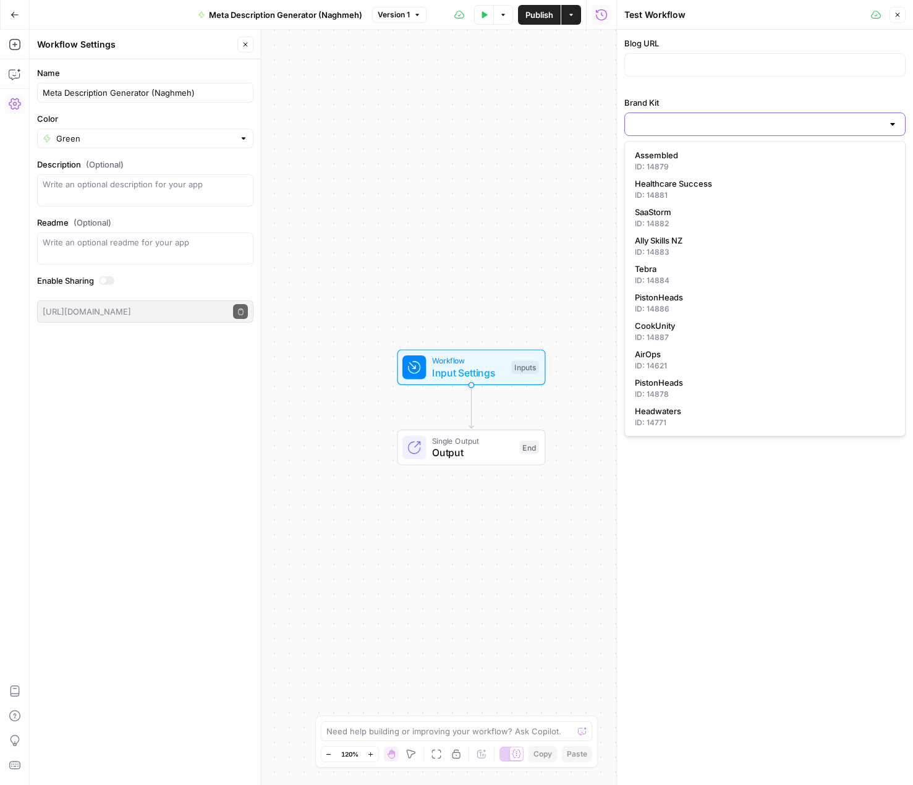
click at [779, 122] on input "Brand Kit" at bounding box center [757, 124] width 250 height 12
click at [893, 122] on div at bounding box center [892, 124] width 10 height 12
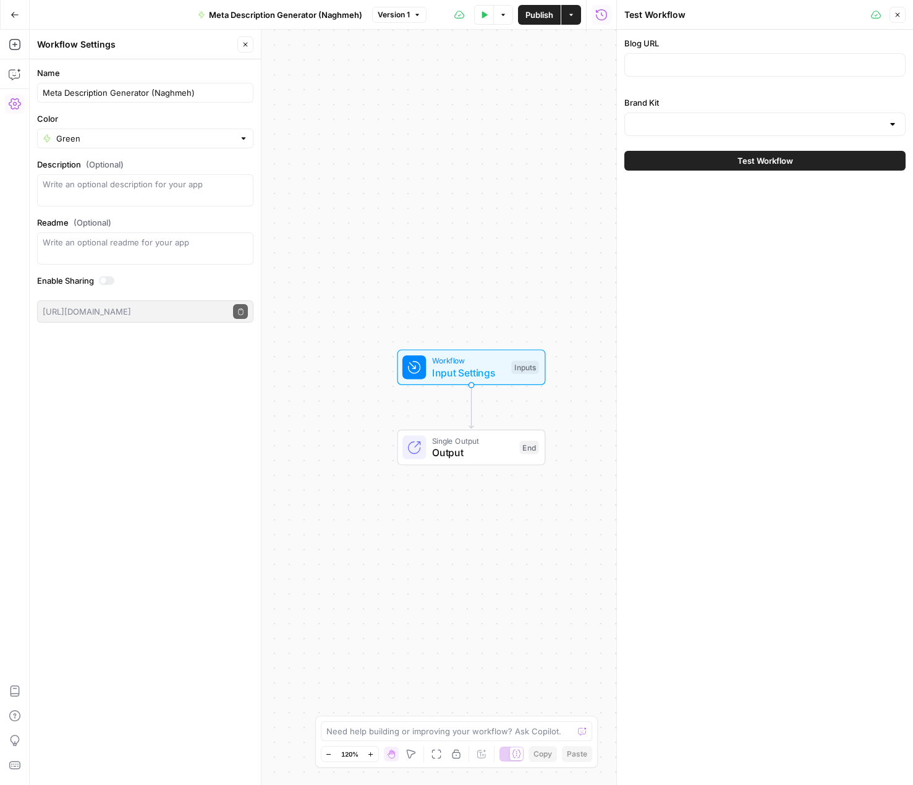
click at [808, 57] on div at bounding box center [764, 64] width 281 height 23
click at [885, 130] on div at bounding box center [764, 123] width 281 height 23
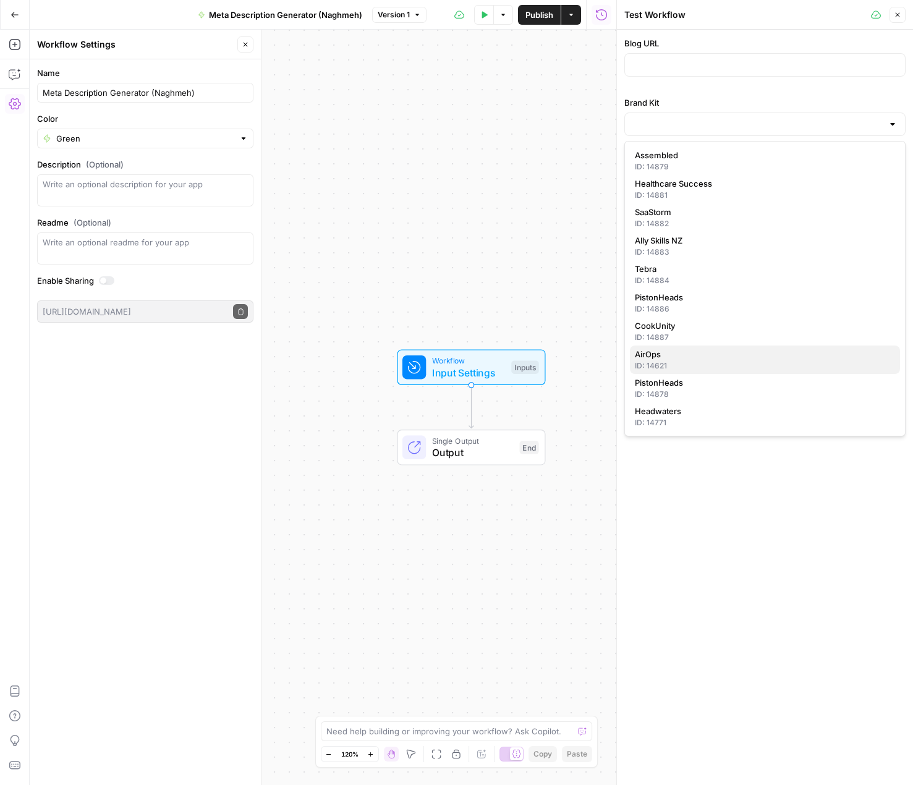
click at [780, 356] on span "AirOps" at bounding box center [762, 354] width 255 height 12
type input "AirOps"
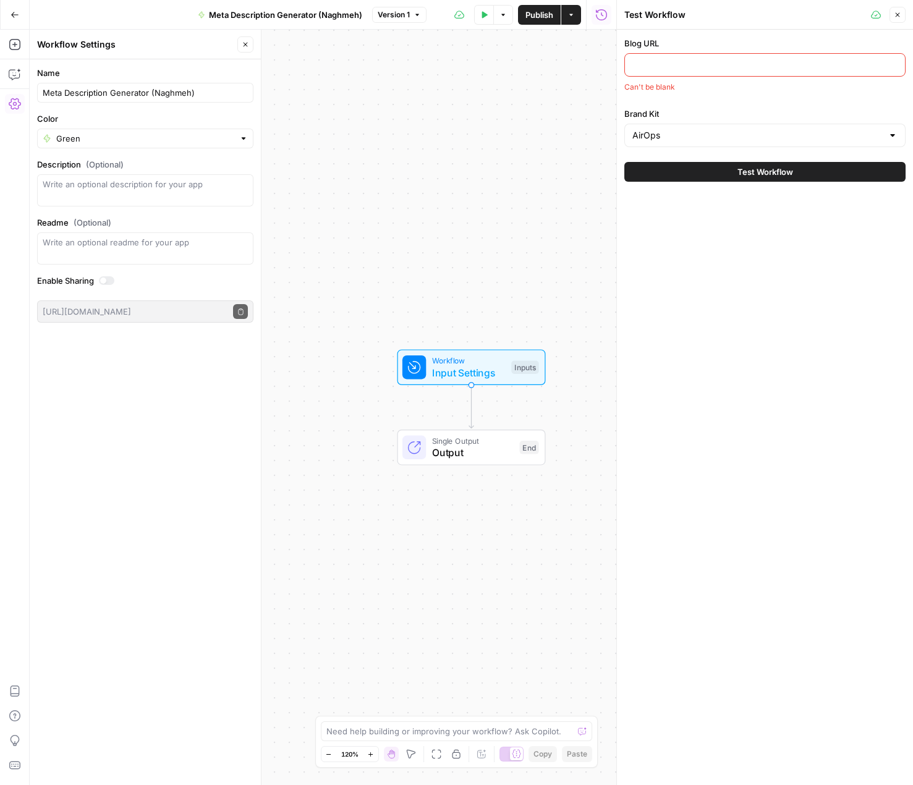
click at [672, 64] on input "Blog URL" at bounding box center [764, 65] width 265 height 12
paste input "https://www.airops.com/blog/content-engineering-growth-org"
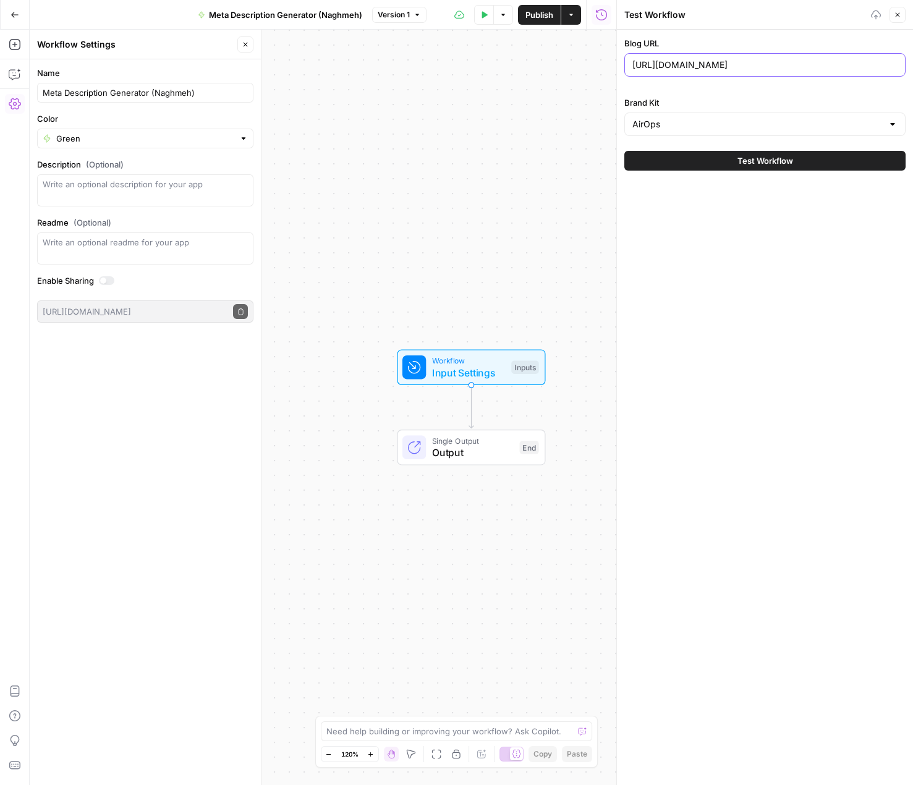
type input "https://www.airops.com/blog/content-engineering-growth-org"
click at [769, 160] on span "Test Workflow" at bounding box center [765, 160] width 56 height 12
click at [247, 46] on icon "button" at bounding box center [245, 45] width 4 height 4
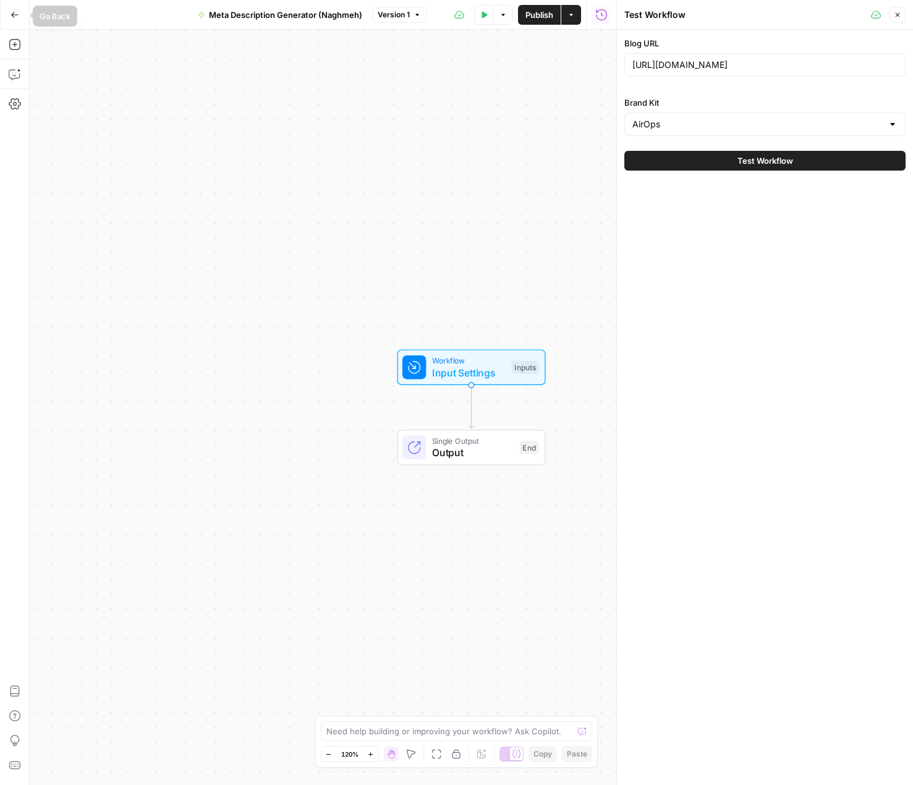
click at [10, 8] on button "Go Back" at bounding box center [15, 15] width 22 height 22
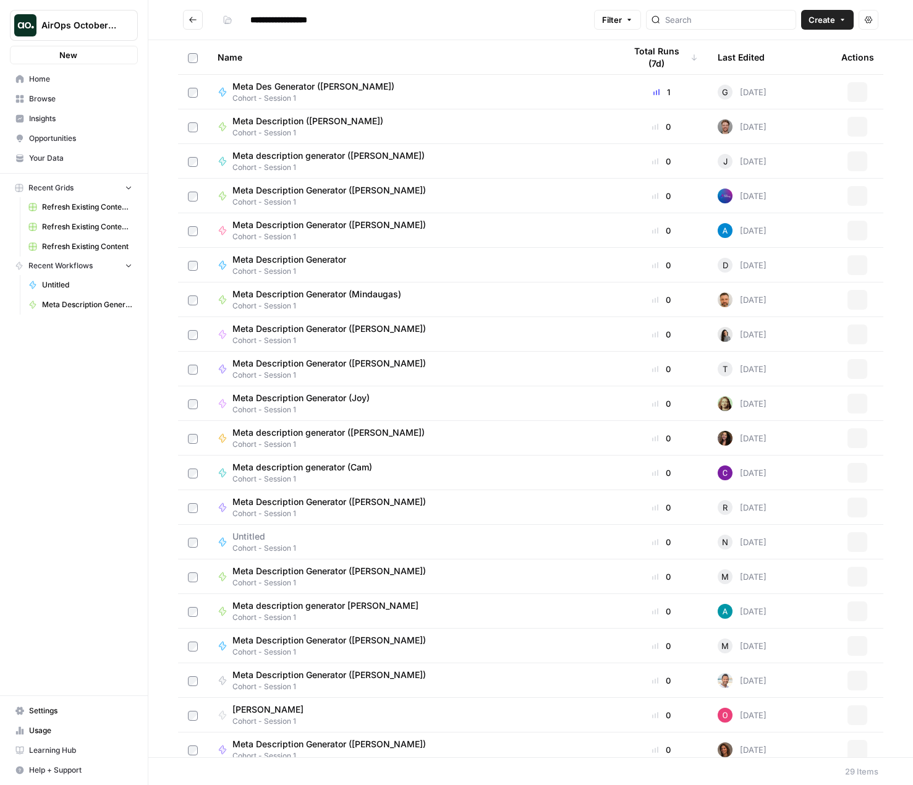
type input "**********"
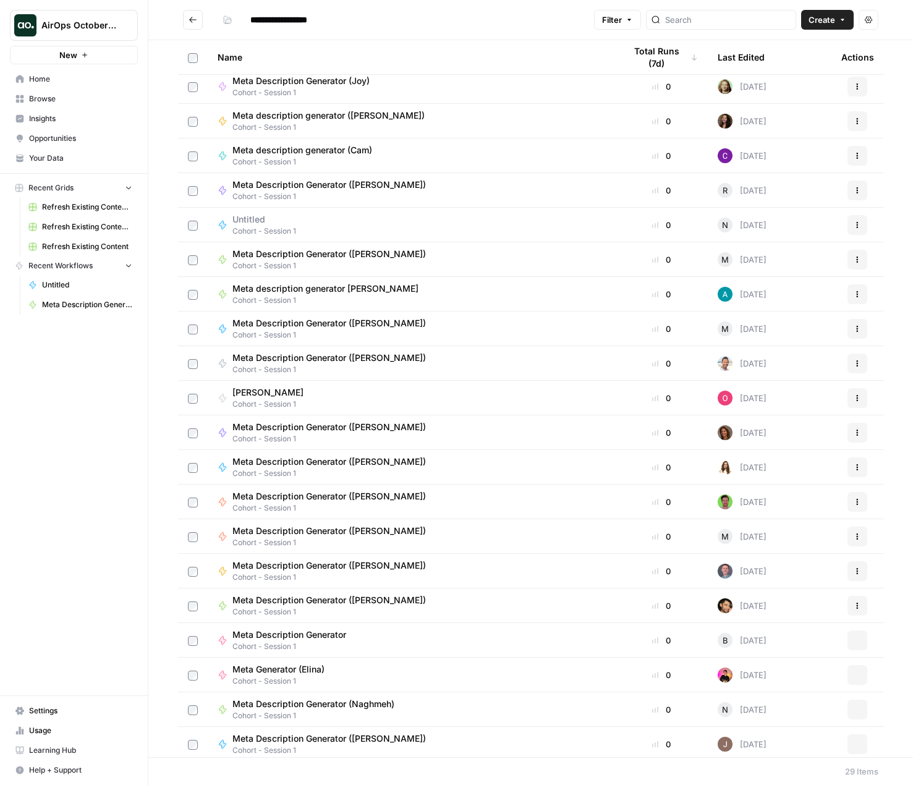
scroll to position [321, 0]
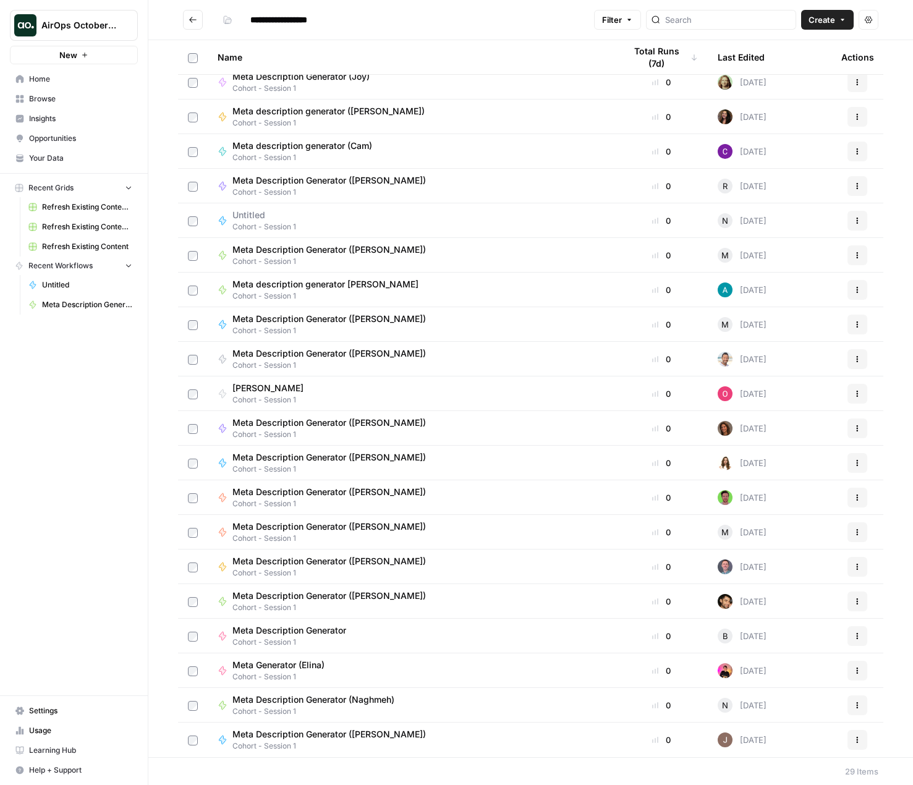
click at [340, 699] on span "Meta Description Generator (Naghmeh)" at bounding box center [313, 699] width 162 height 12
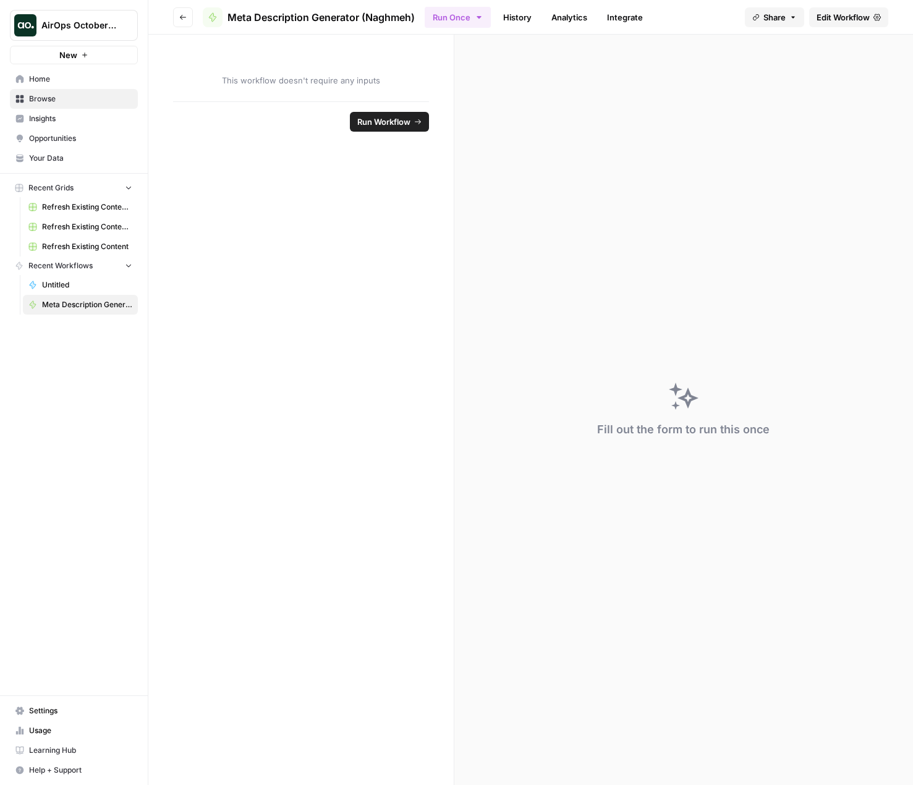
click at [104, 303] on span "Meta Description Generator (Naghmeh)" at bounding box center [87, 304] width 90 height 11
click at [77, 97] on span "Browse" at bounding box center [80, 98] width 103 height 11
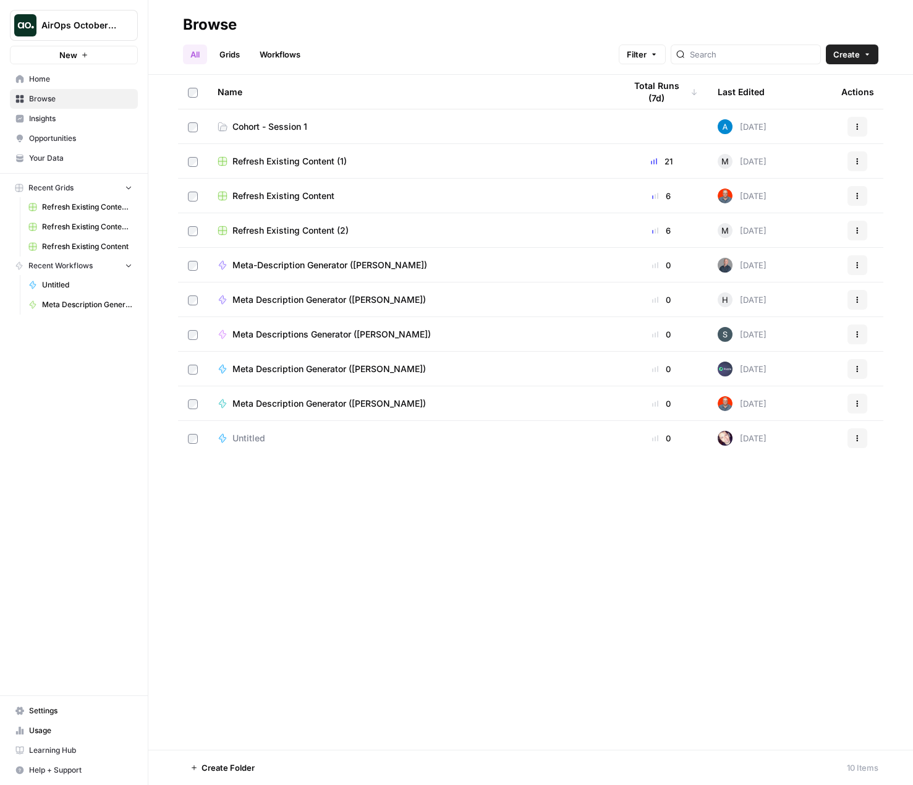
click at [268, 125] on span "Cohort - Session 1" at bounding box center [269, 126] width 75 height 12
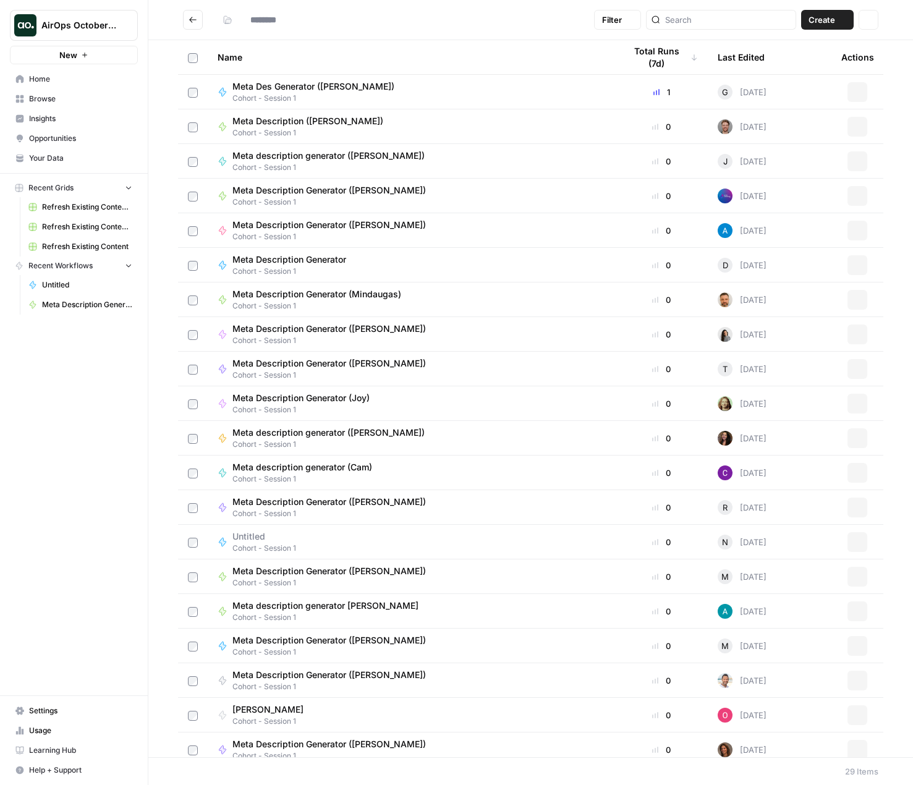
type input "**********"
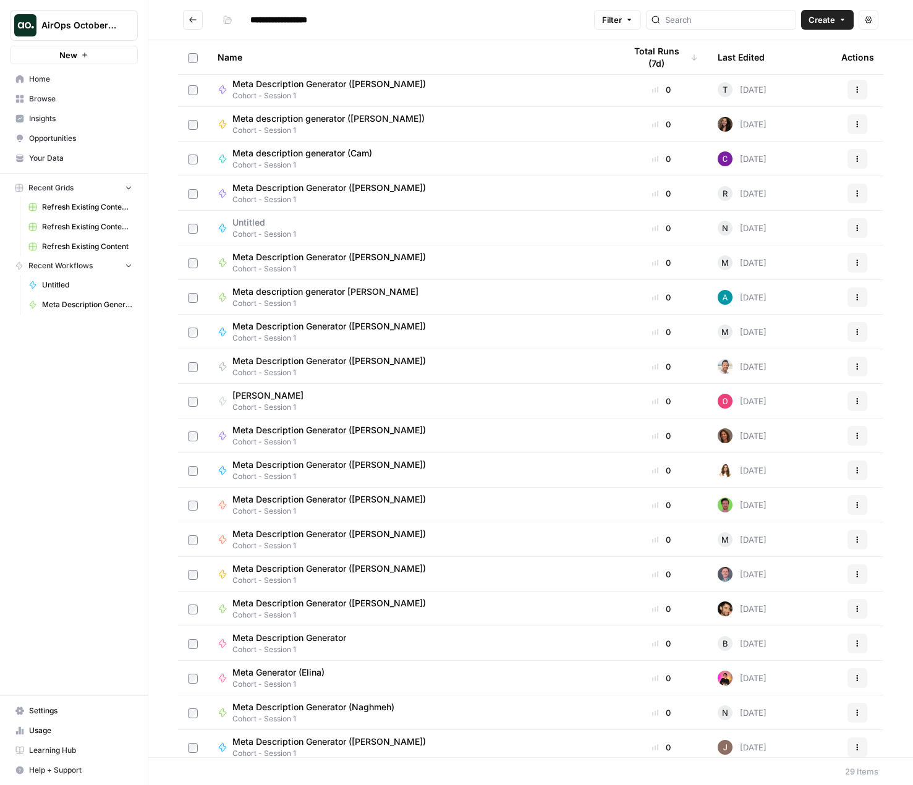
scroll to position [321, 0]
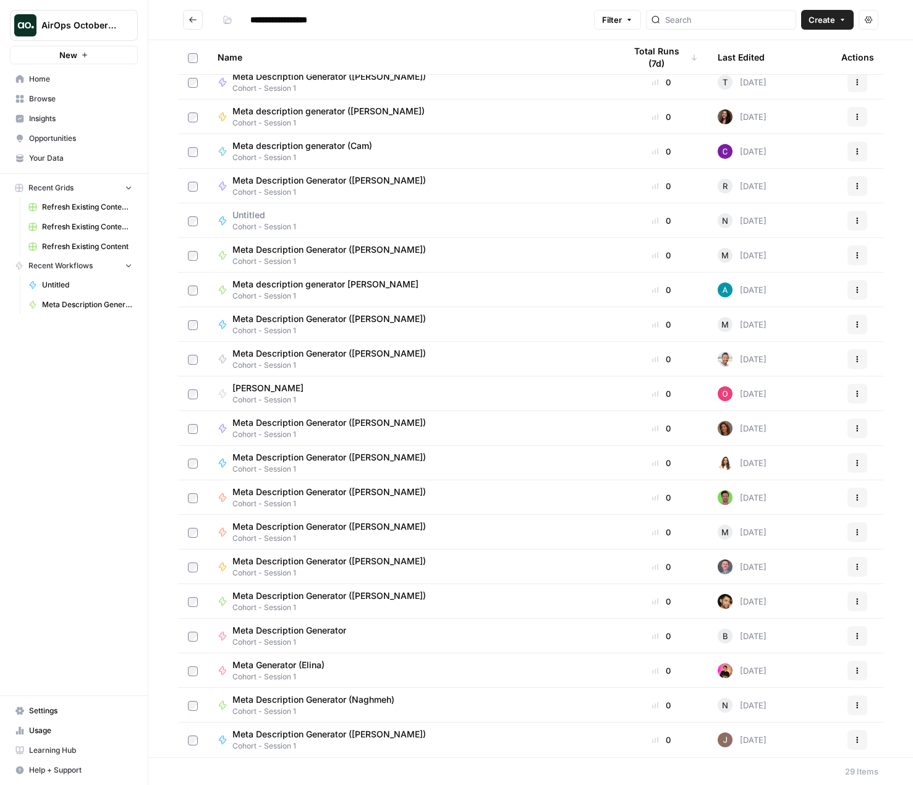
click at [343, 692] on td "Meta Description Generator (Naghmeh) Cohort - Session 1" at bounding box center [411, 705] width 407 height 34
click at [259, 697] on span "Meta Description Generator (Naghmeh)" at bounding box center [313, 699] width 162 height 12
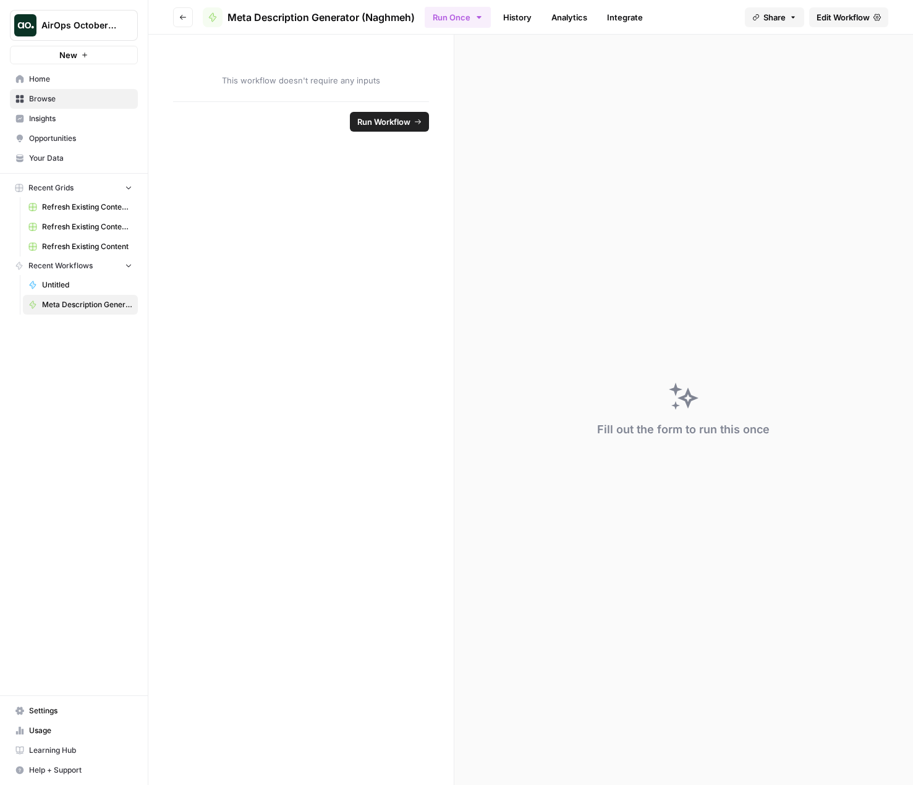
click at [390, 122] on span "Run Workflow" at bounding box center [383, 122] width 53 height 12
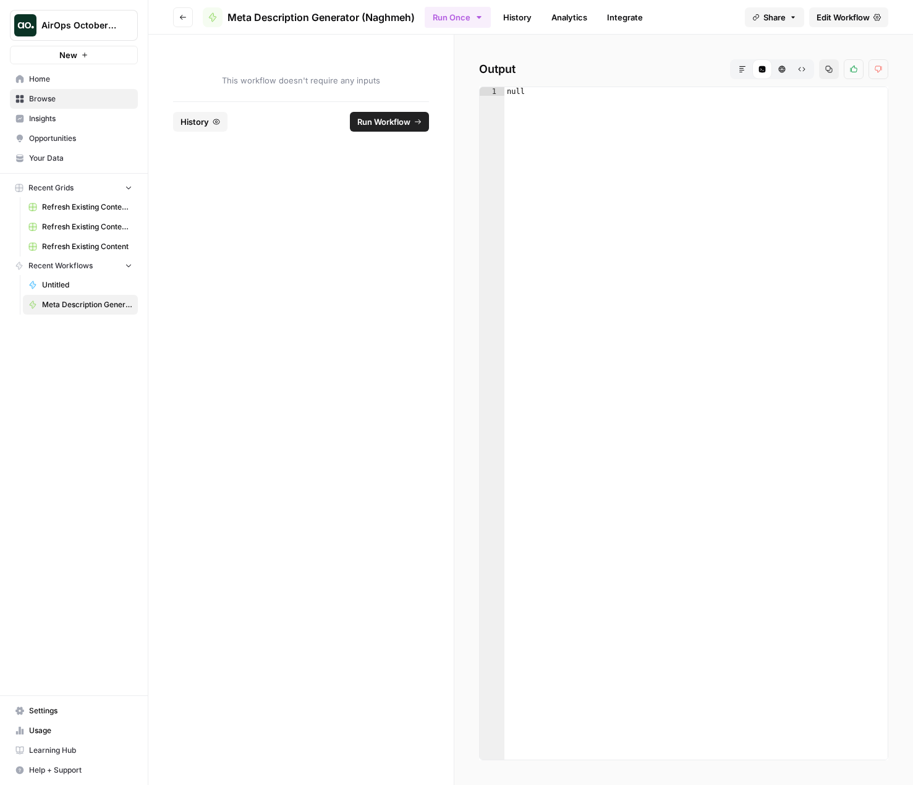
click at [74, 96] on span "Browse" at bounding box center [80, 98] width 103 height 11
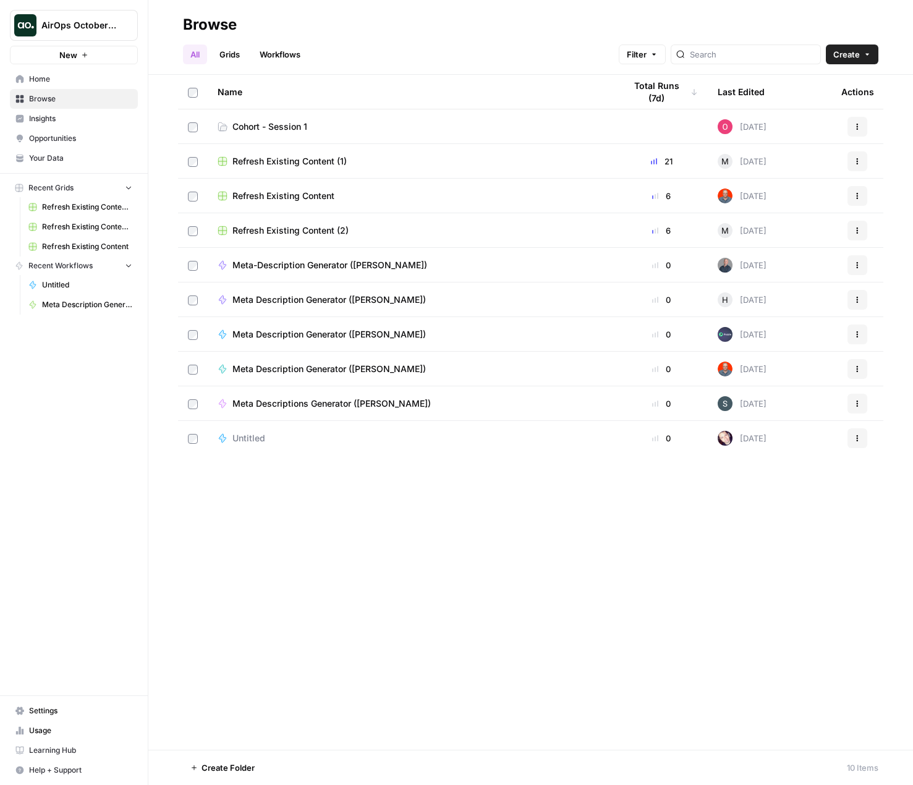
click at [268, 124] on span "Cohort - Session 1" at bounding box center [269, 126] width 75 height 12
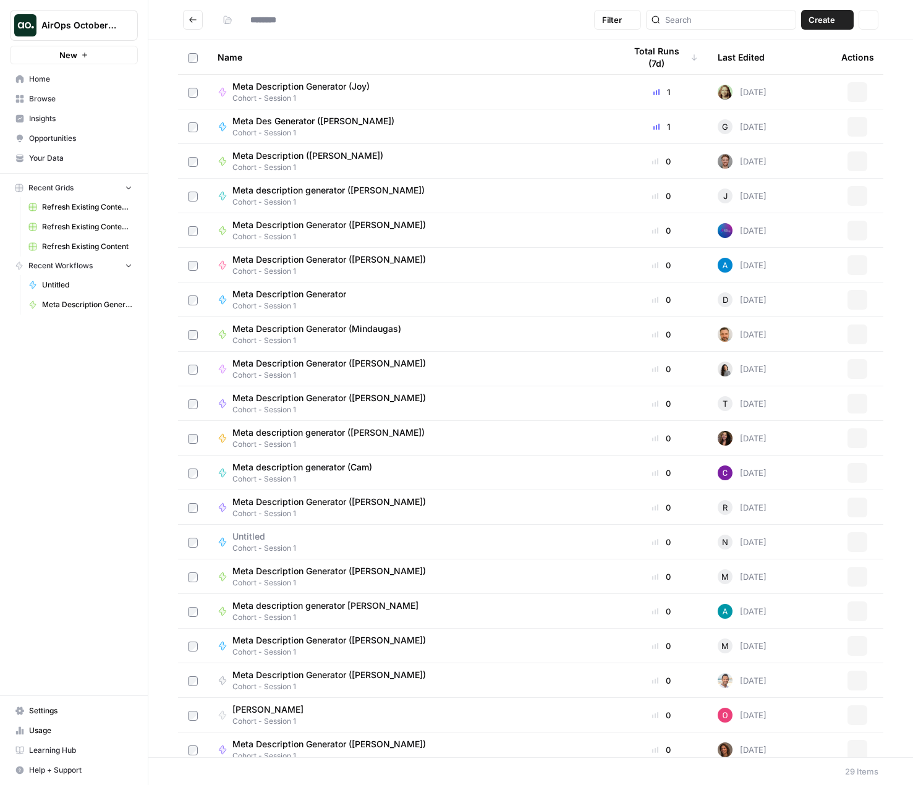
type input "**********"
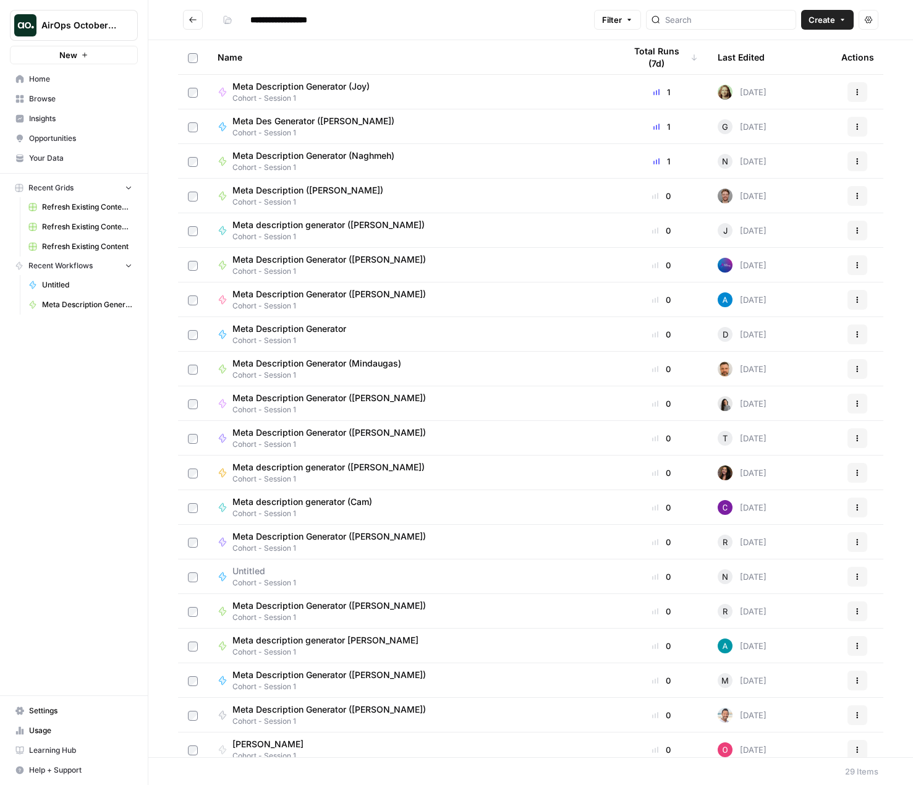
click at [839, 19] on icon "button" at bounding box center [841, 19] width 7 height 7
click at [803, 69] on span "Workflow" at bounding box center [803, 66] width 69 height 12
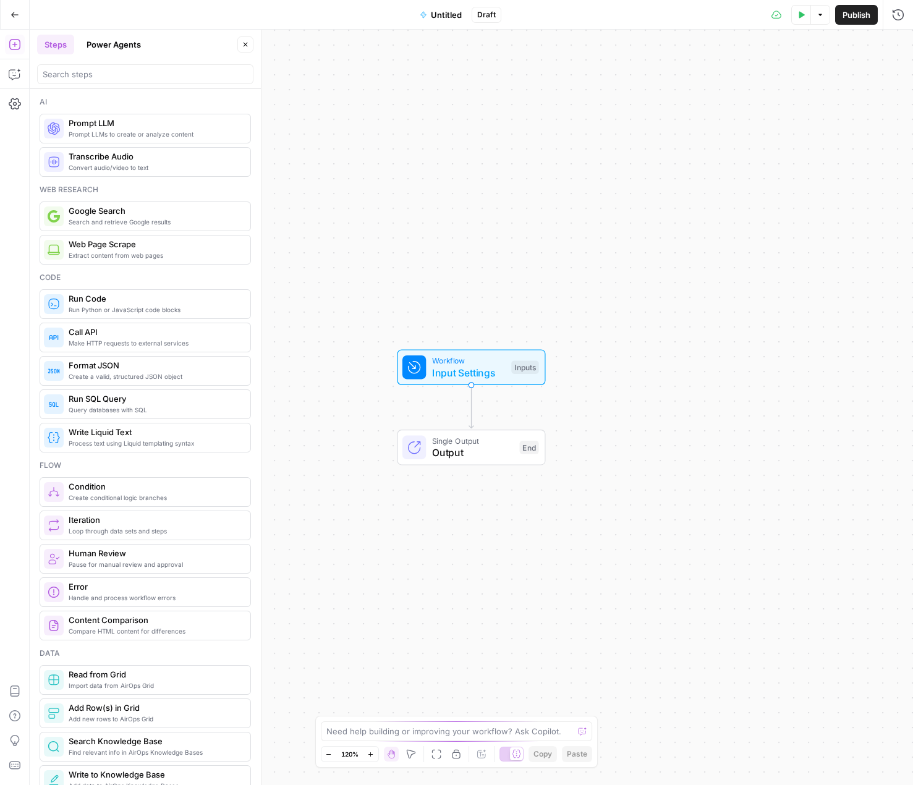
click at [60, 43] on button "Steps" at bounding box center [55, 45] width 37 height 20
click at [154, 252] on span "Extract content from web pages" at bounding box center [155, 255] width 172 height 10
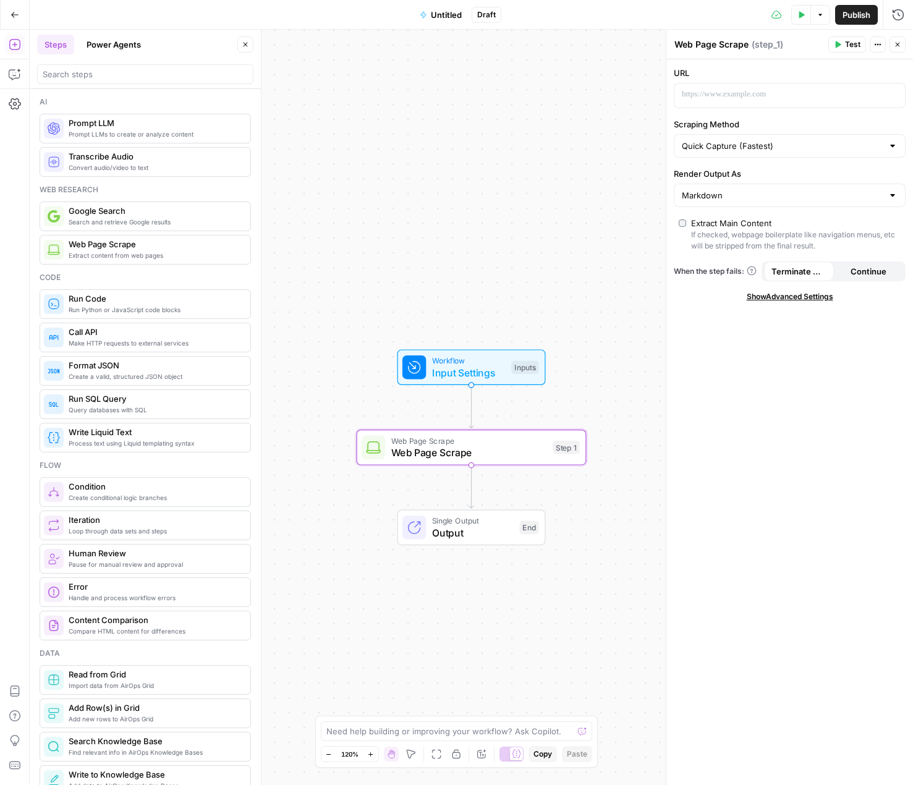
click at [892, 195] on div at bounding box center [892, 195] width 10 height 12
click at [770, 508] on div "URL Scraping Method Quick Capture (Fastest) Render Output As Extract Main Conte…" at bounding box center [789, 421] width 247 height 725
click at [123, 135] on span "Prompt LLMs to create or analyze content" at bounding box center [155, 134] width 172 height 10
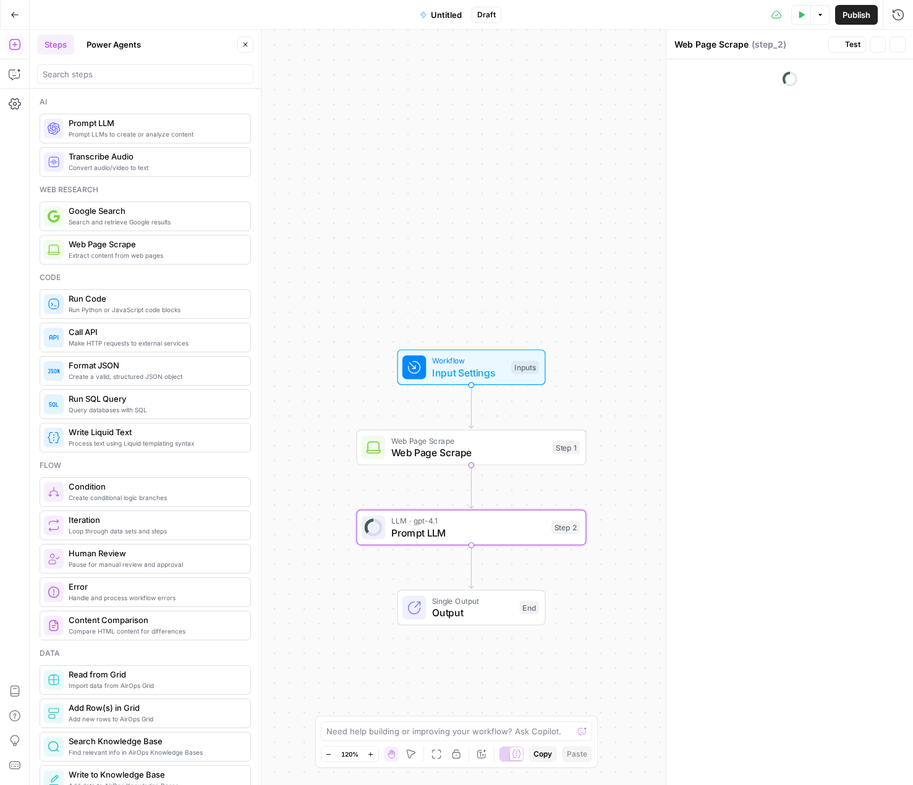
type textarea "Prompt LLM"
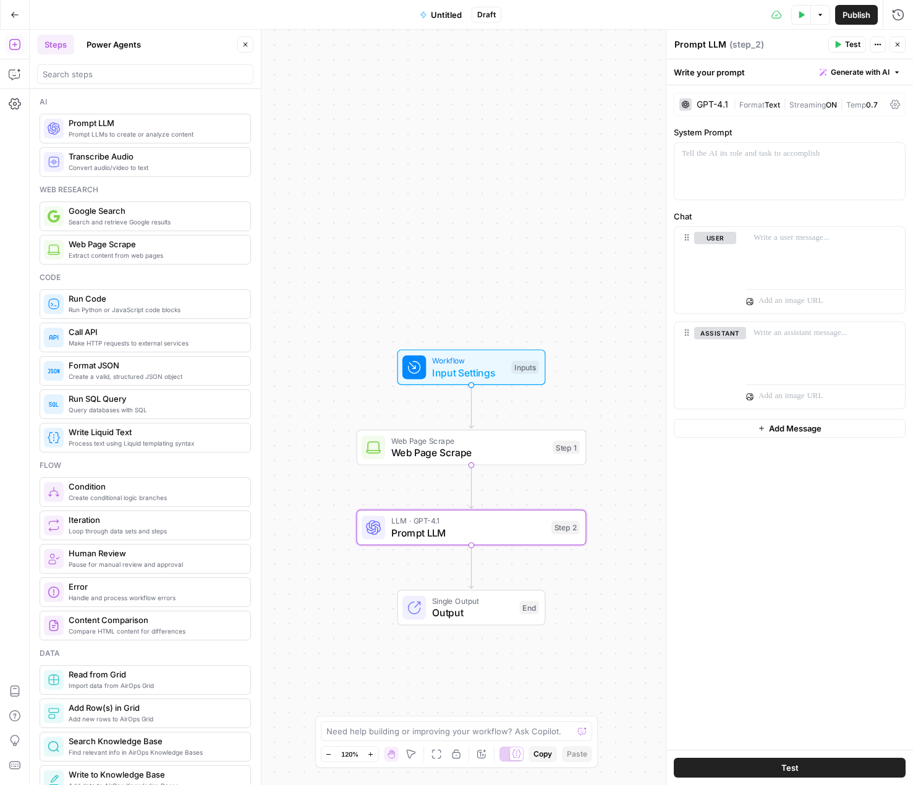
click at [712, 101] on div "GPT-4.1" at bounding box center [712, 104] width 32 height 9
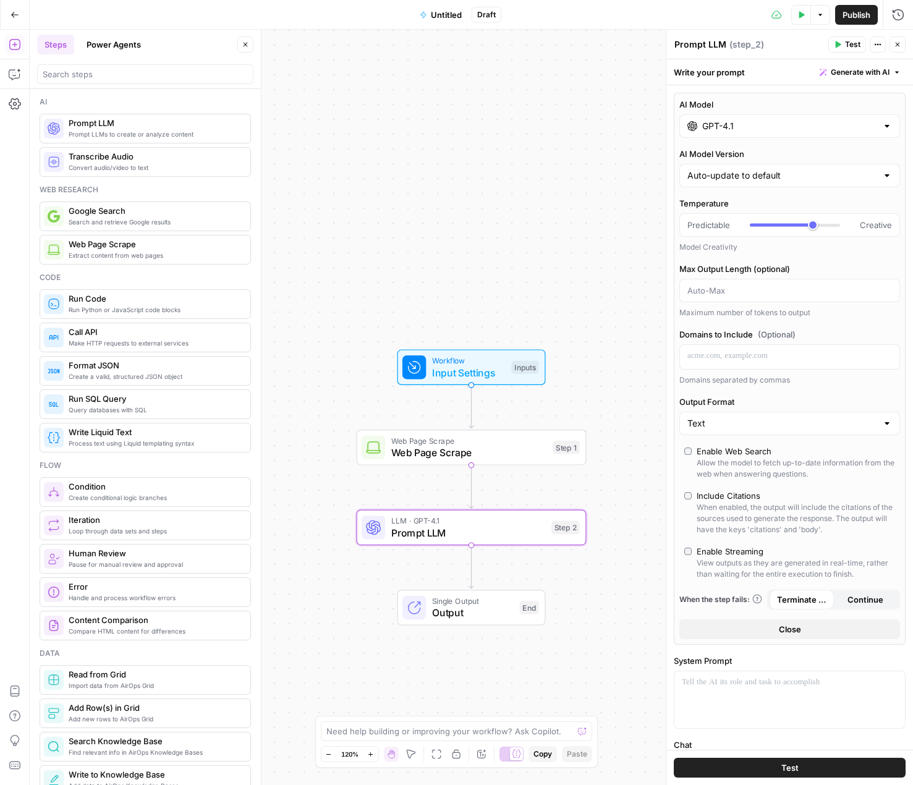
click at [882, 129] on div at bounding box center [887, 126] width 10 height 12
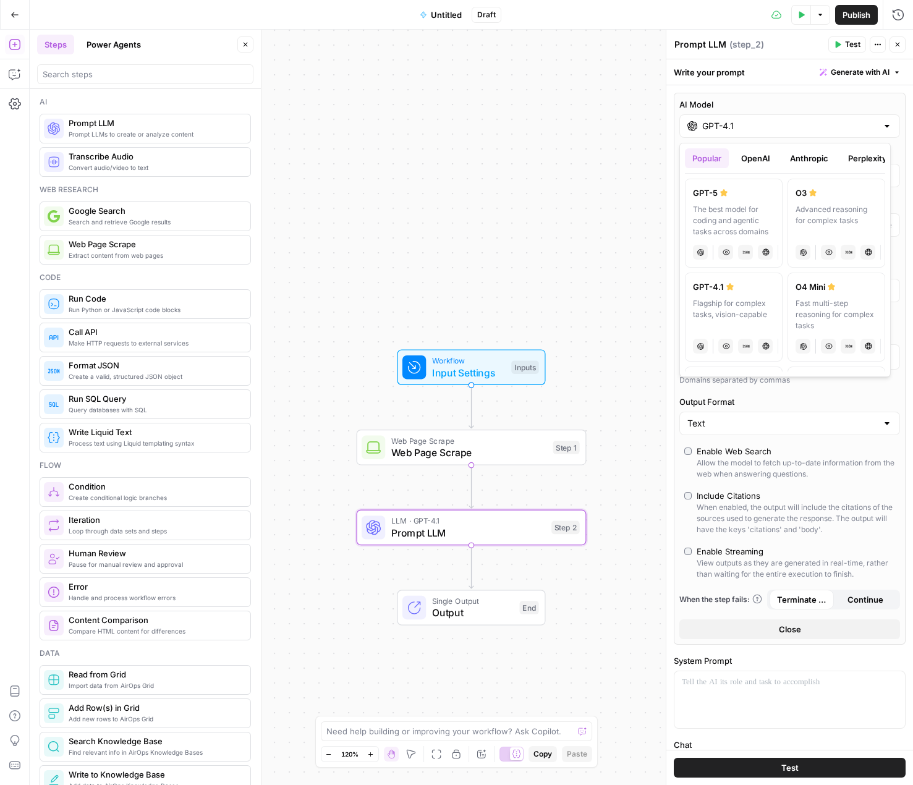
click at [824, 102] on label "AI Model" at bounding box center [789, 104] width 221 height 12
click at [824, 120] on input "GPT-4.1" at bounding box center [789, 126] width 175 height 12
click at [743, 127] on input "GPT-4.1" at bounding box center [789, 126] width 175 height 12
click at [709, 151] on button "Popular" at bounding box center [707, 158] width 44 height 20
click at [893, 71] on icon "button" at bounding box center [896, 72] width 7 height 7
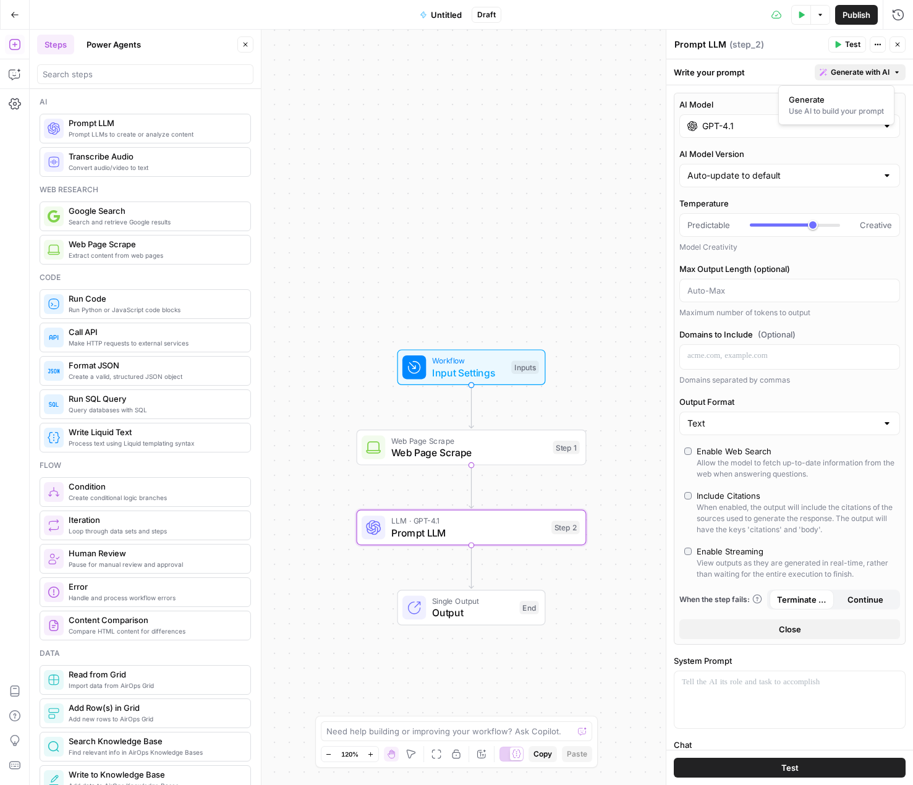
click at [717, 72] on div "Write your prompt Generate with AI" at bounding box center [789, 71] width 247 height 25
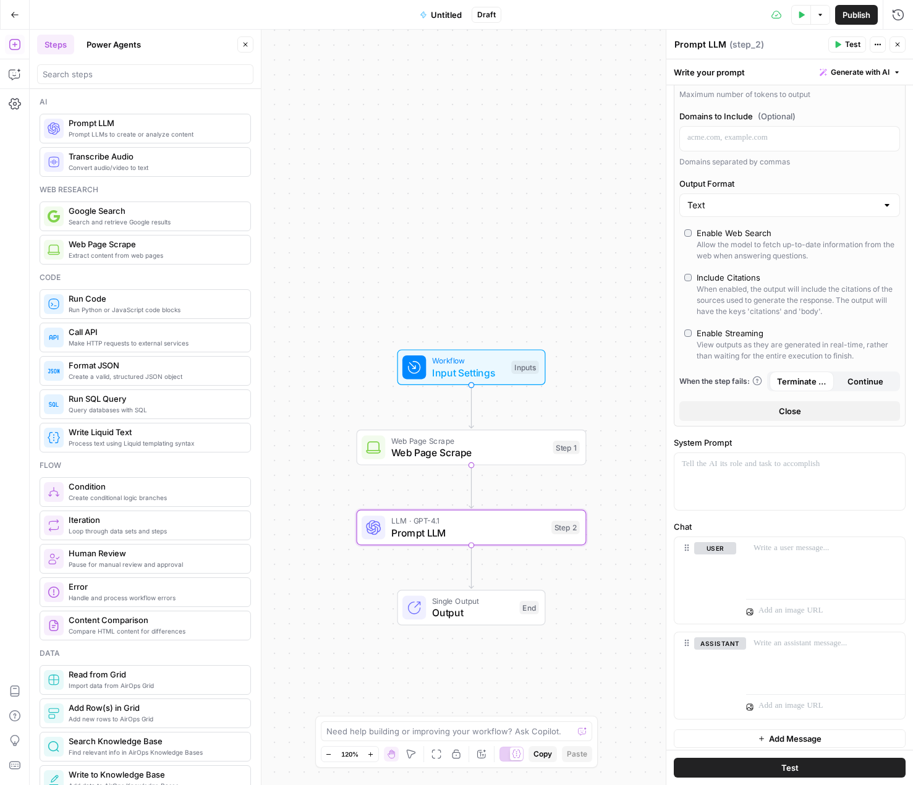
scroll to position [224, 0]
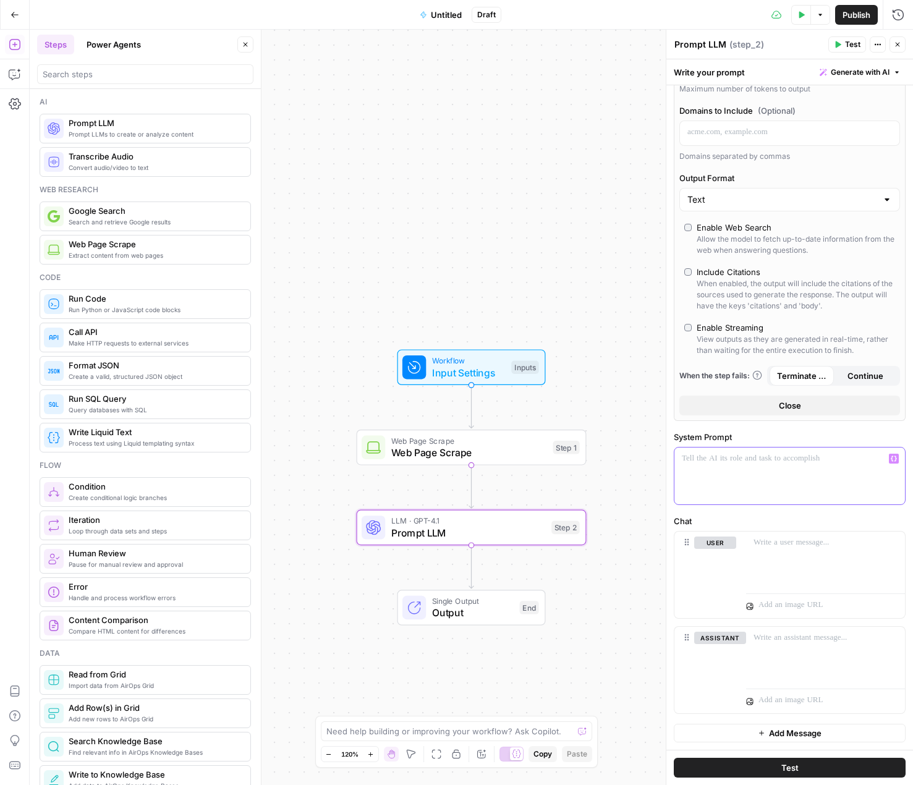
click at [733, 471] on div at bounding box center [789, 475] width 230 height 57
click at [726, 465] on div at bounding box center [789, 475] width 230 height 57
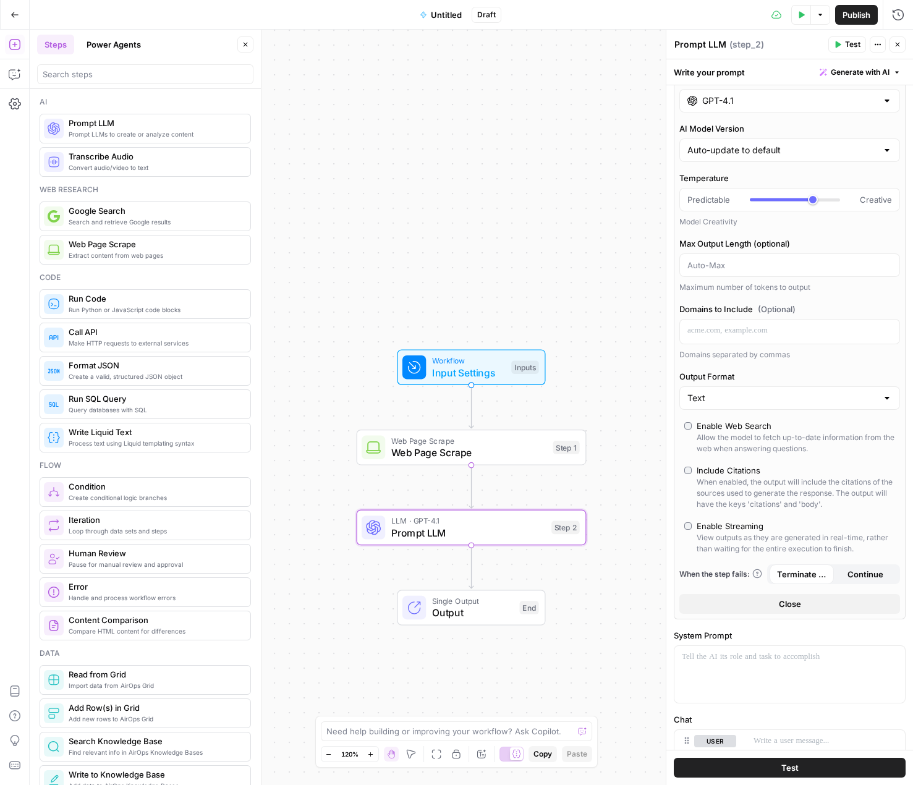
scroll to position [0, 0]
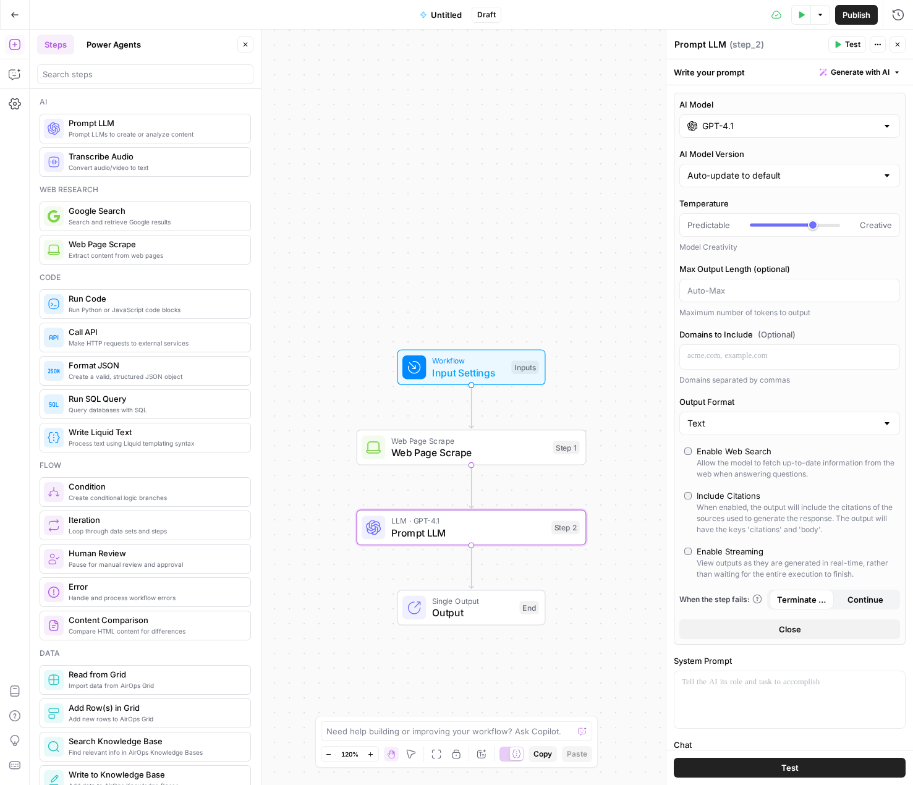
click at [707, 70] on div "Write your prompt Generate with AI" at bounding box center [789, 71] width 247 height 25
click at [697, 43] on textarea "Prompt LLM" at bounding box center [700, 44] width 52 height 12
